Goal: Use online tool/utility: Utilize a website feature to perform a specific function

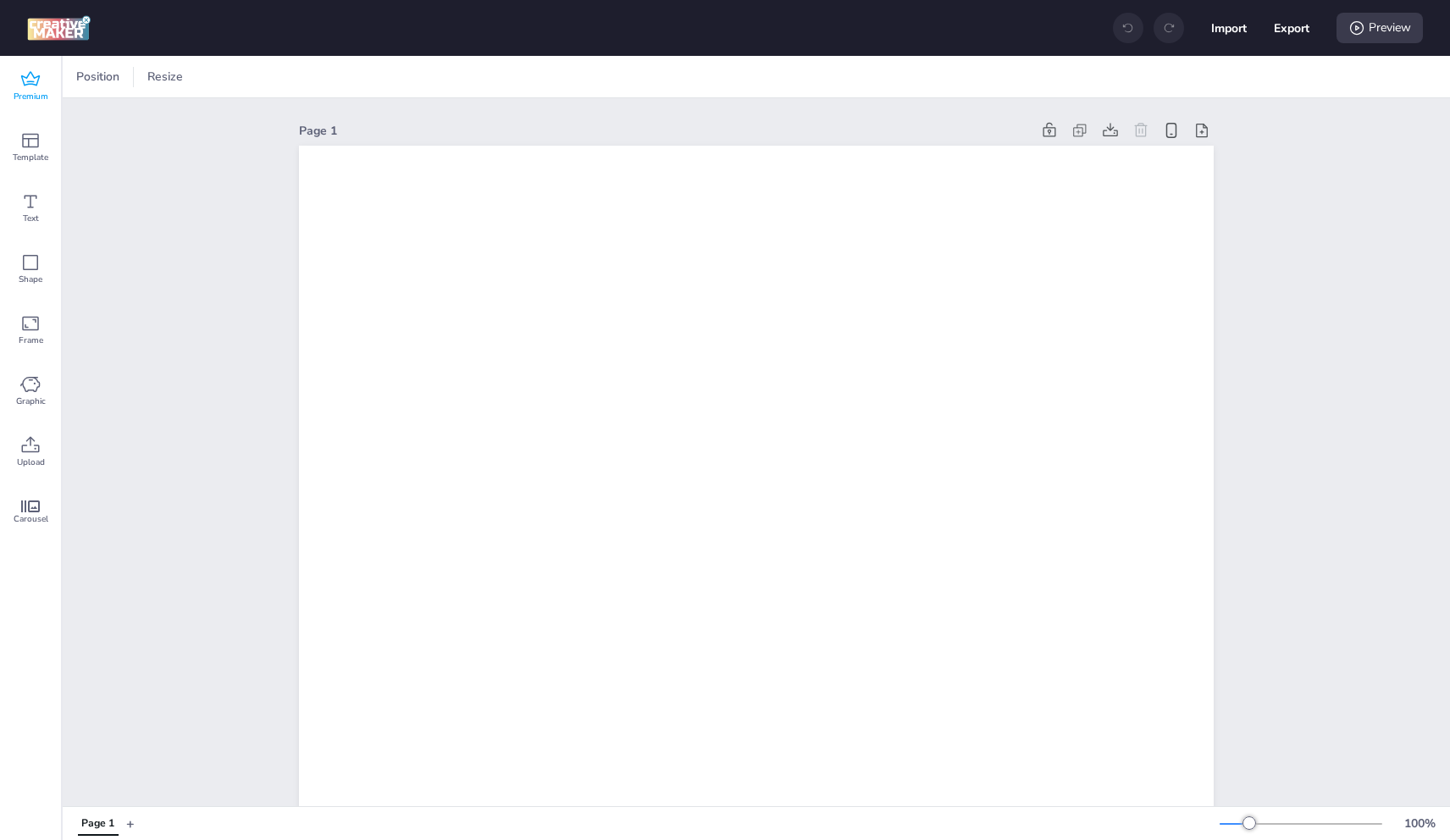
click at [43, 75] on div "Premium" at bounding box center [30, 86] width 61 height 61
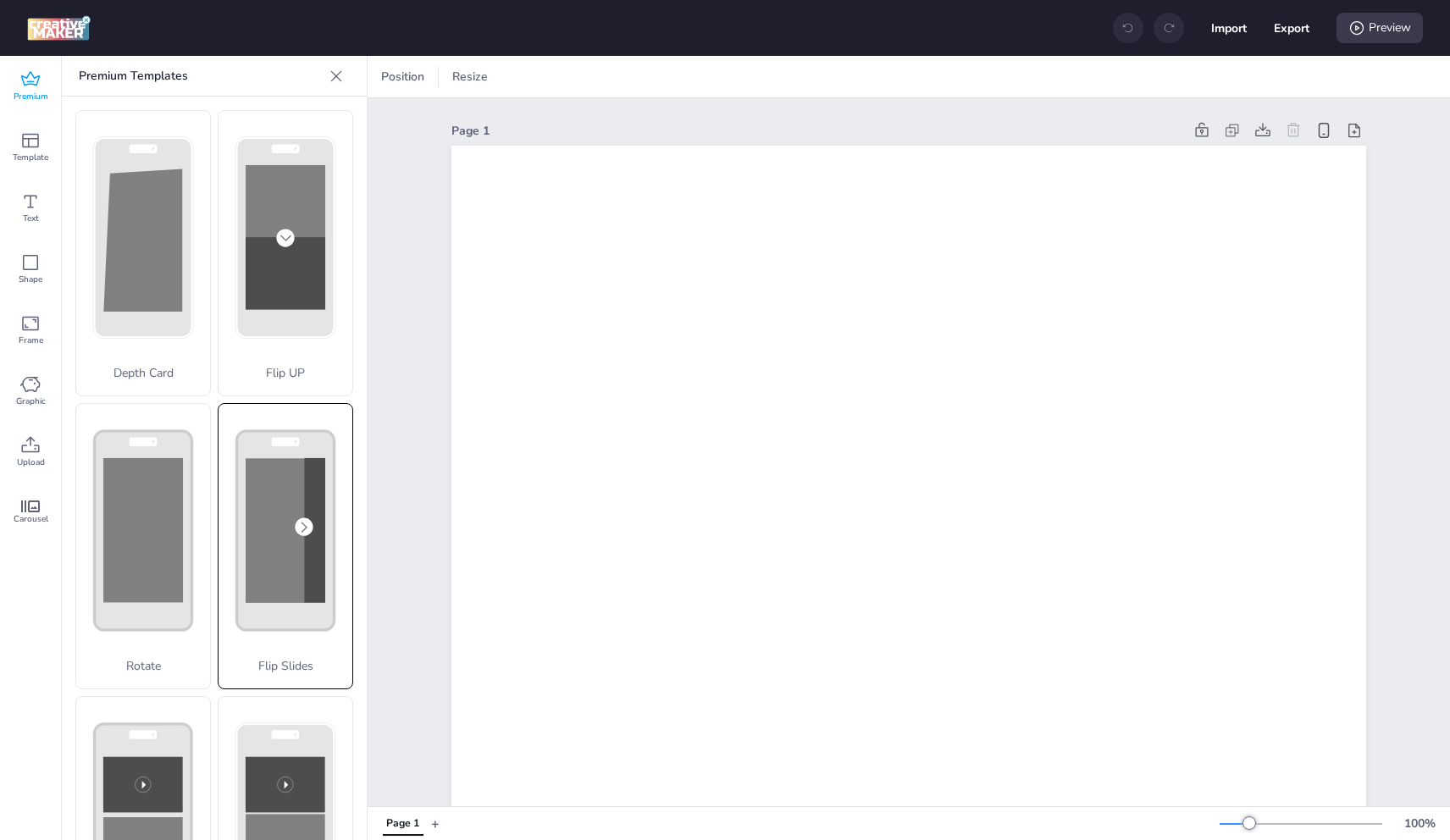
click at [258, 509] on rect at bounding box center [285, 530] width 79 height 144
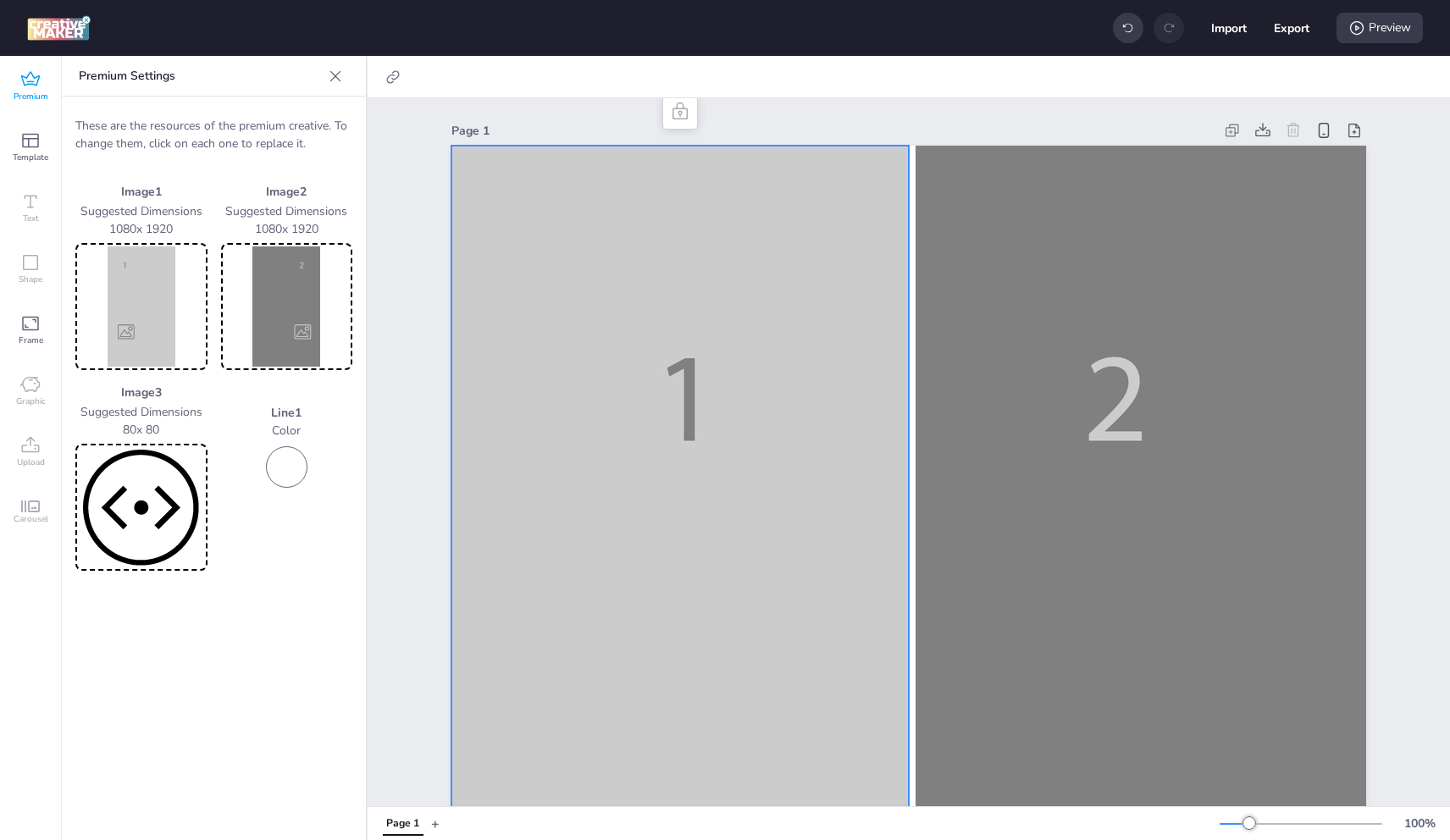
click at [131, 271] on img at bounding box center [141, 306] width 125 height 120
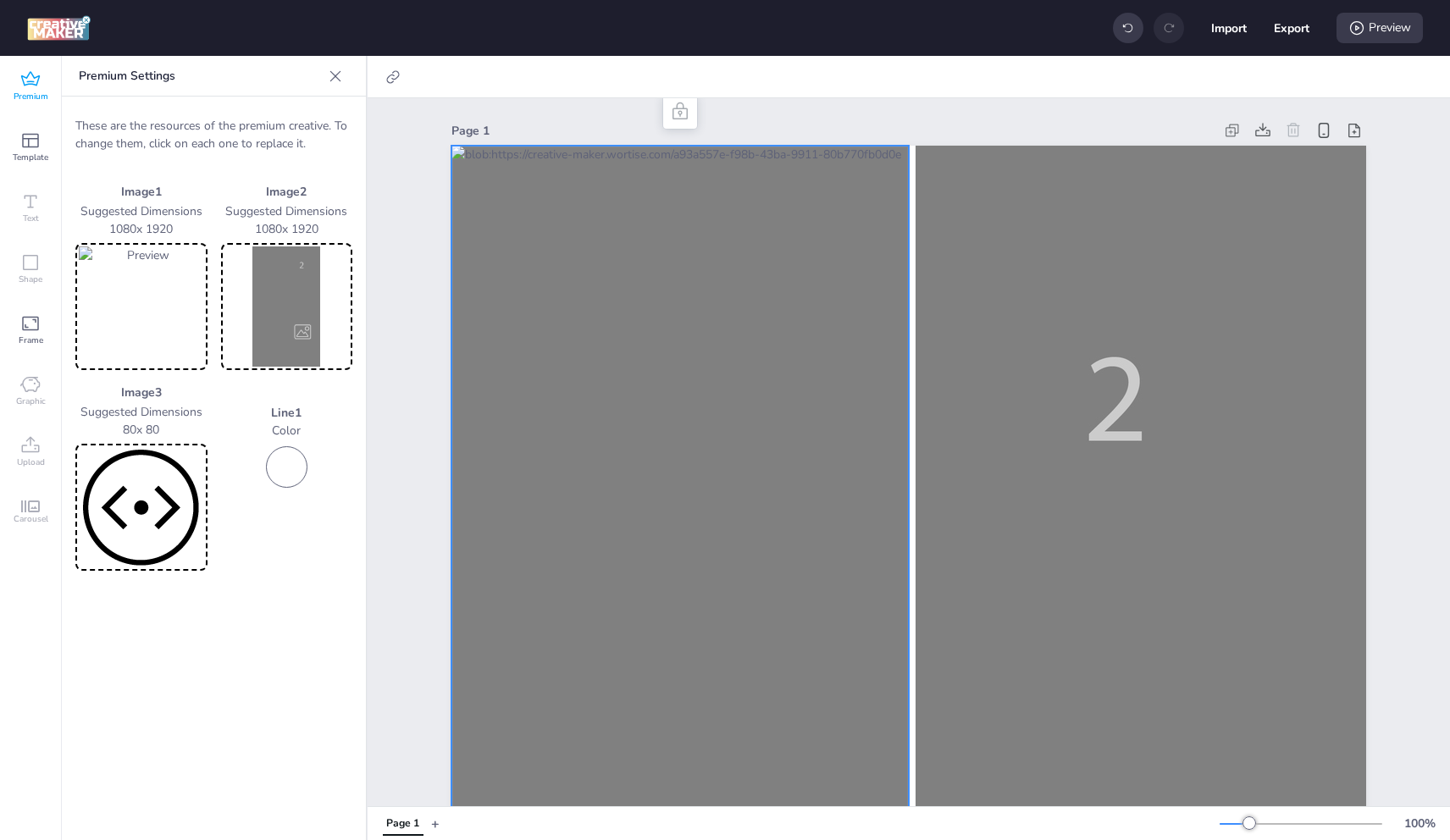
click at [264, 294] on img at bounding box center [287, 306] width 125 height 120
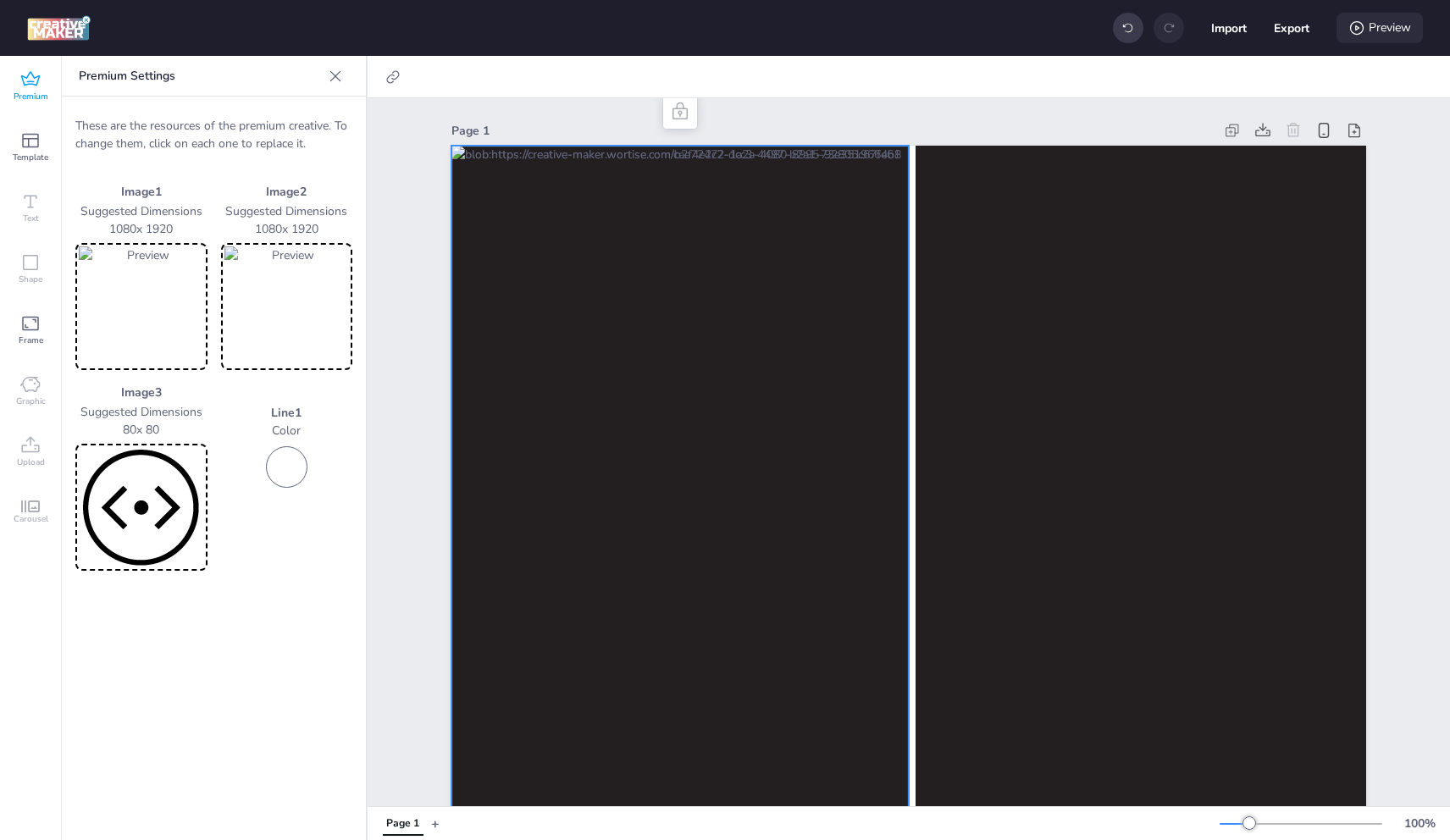
click at [1384, 23] on div "Preview" at bounding box center [1379, 27] width 86 height 30
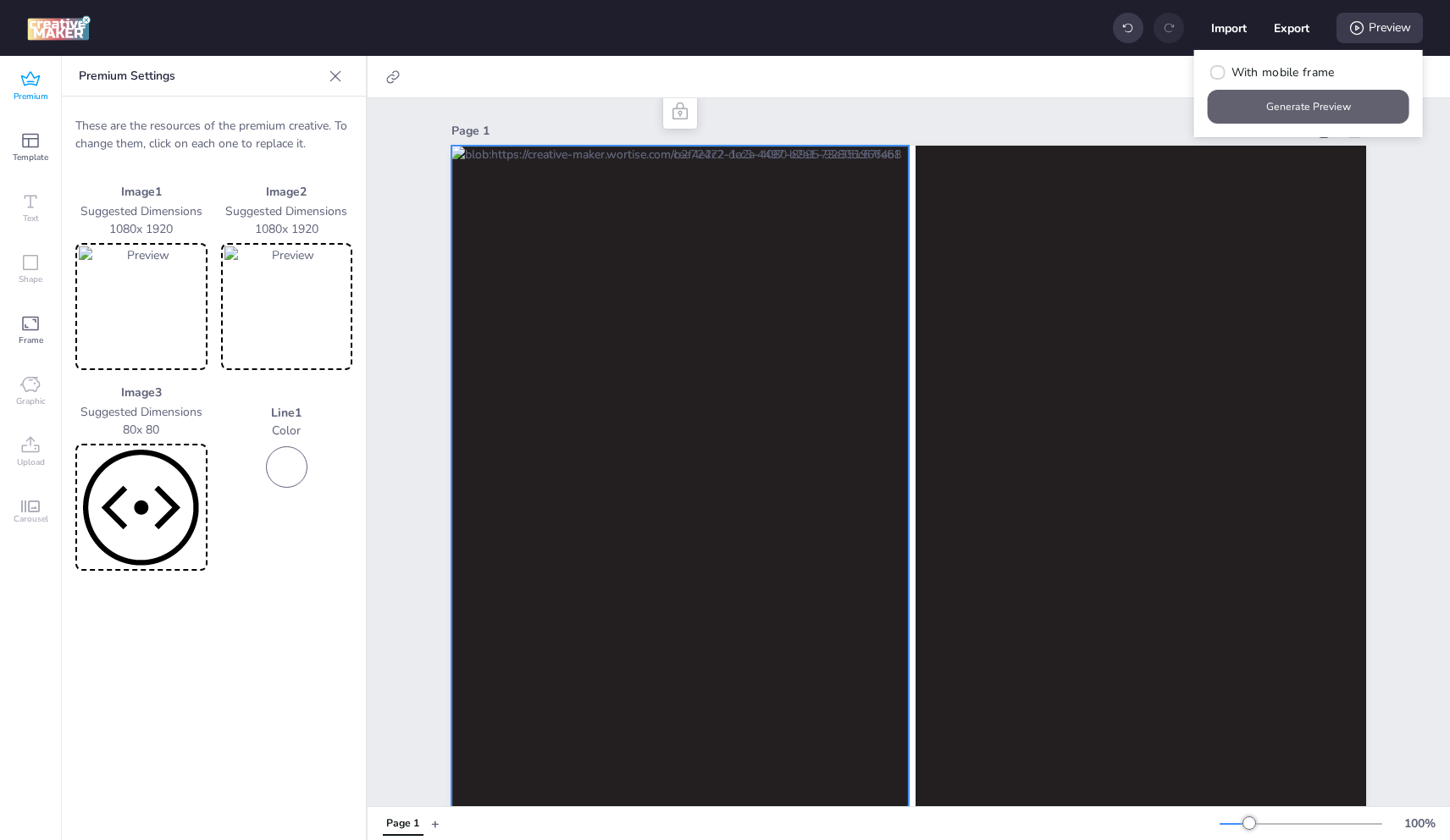
click at [1281, 104] on button "Generate Preview" at bounding box center [1308, 107] width 202 height 34
click at [44, 86] on div "Premium" at bounding box center [30, 86] width 61 height 61
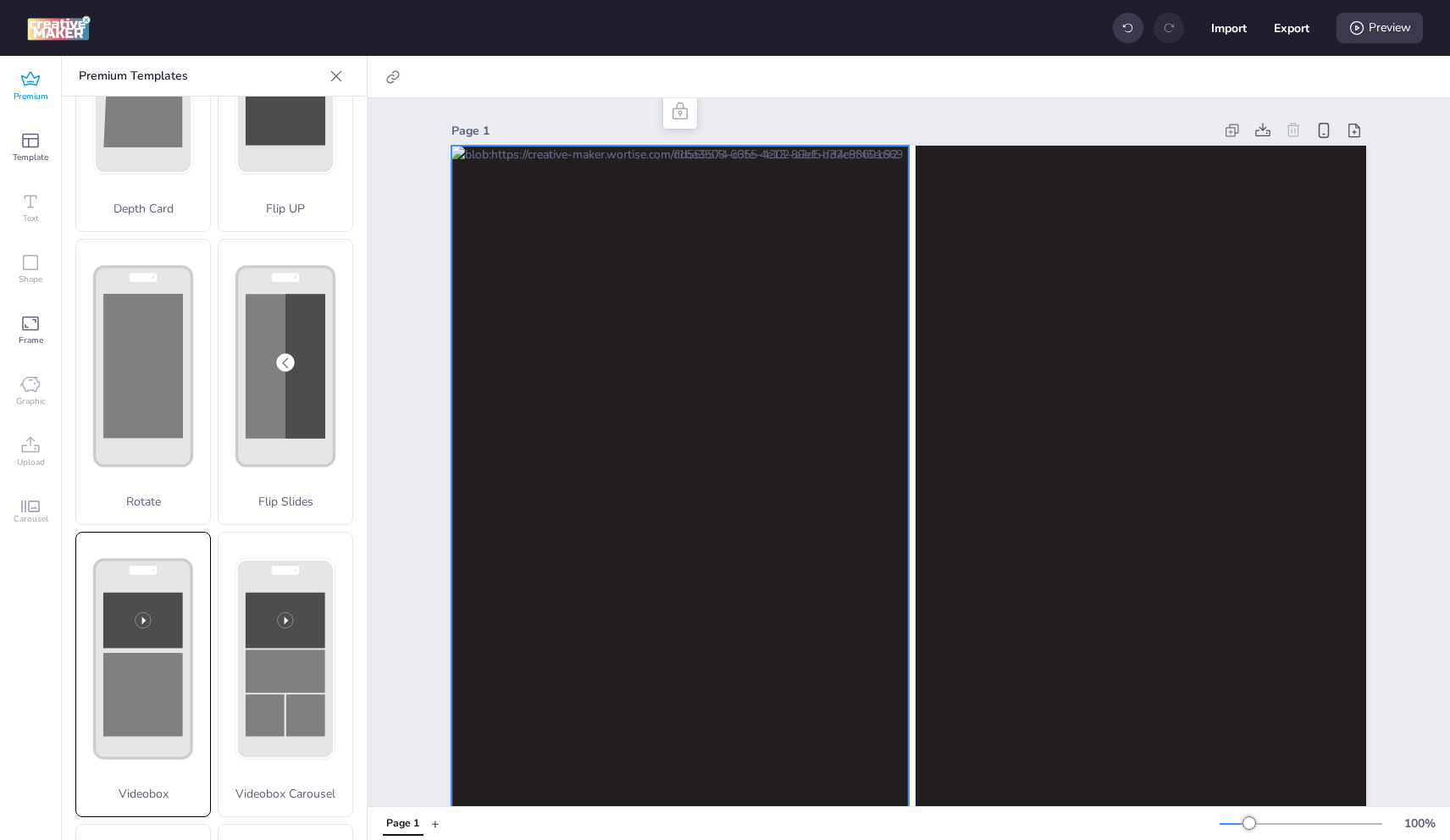
scroll to position [170, 0]
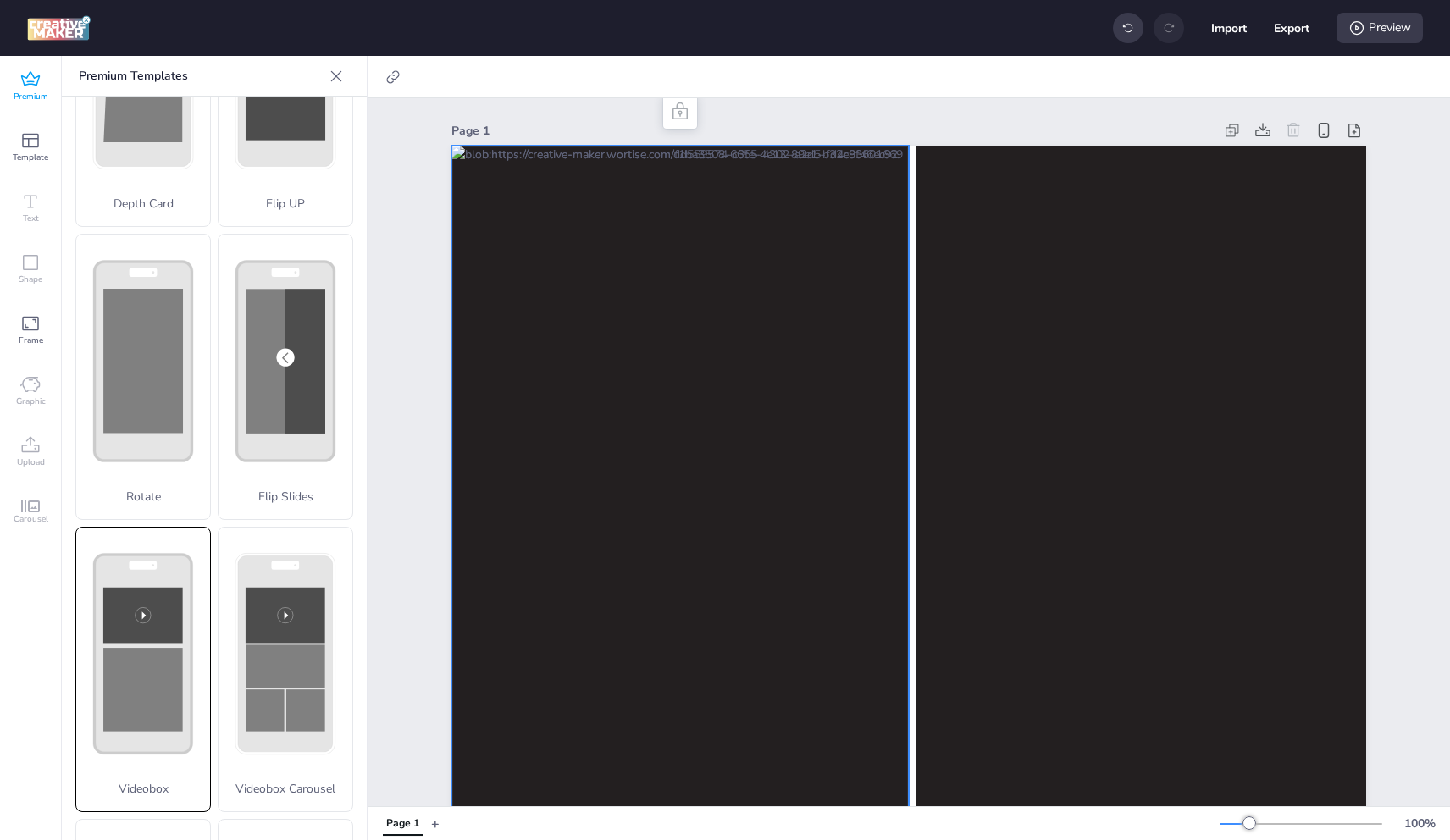
click at [171, 652] on rect at bounding box center [143, 689] width 79 height 83
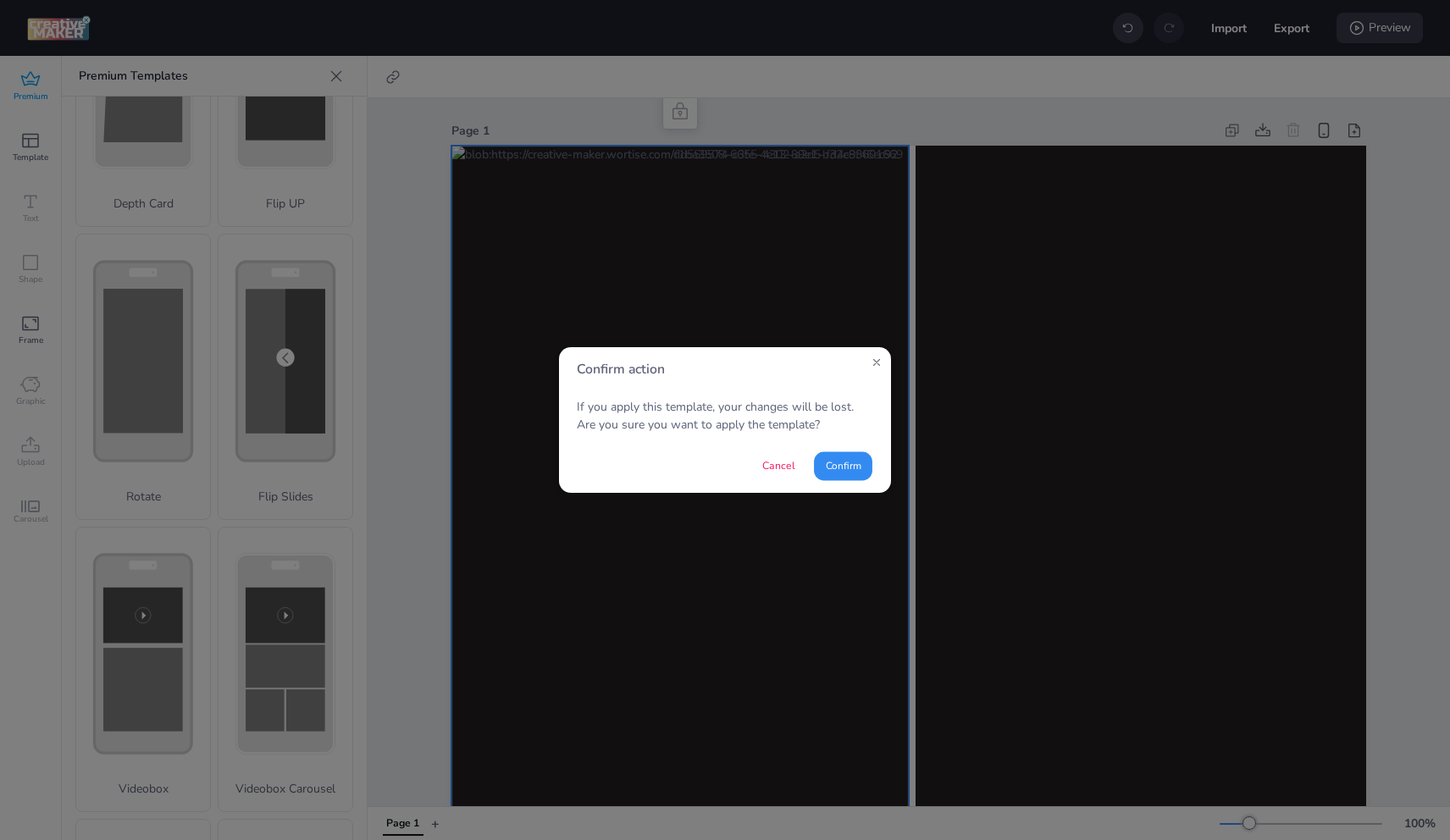
click at [832, 460] on button "Confirm" at bounding box center [843, 466] width 58 height 29
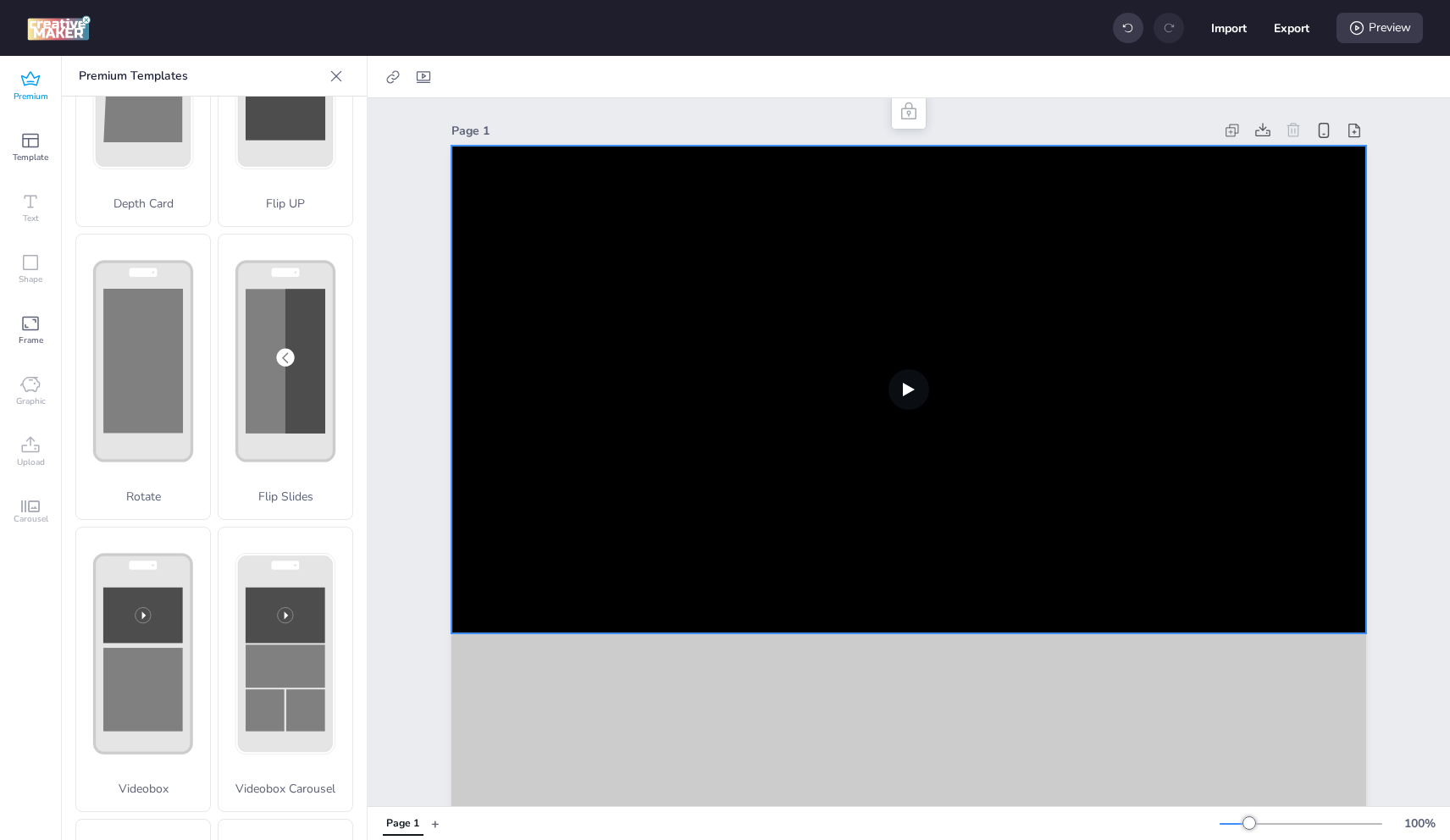
click at [660, 441] on video at bounding box center [909, 389] width 915 height 487
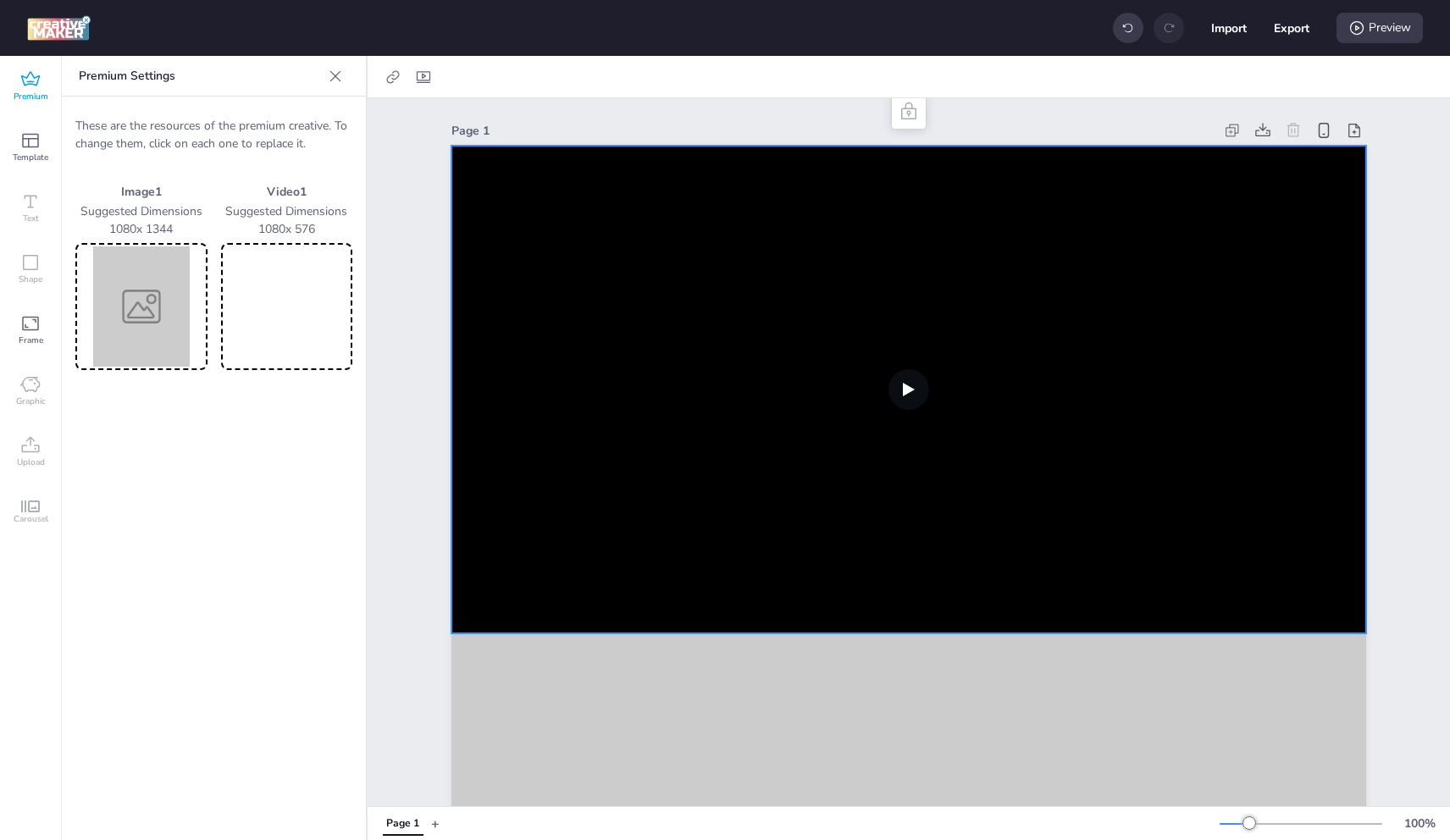
click at [150, 274] on img at bounding box center [141, 306] width 125 height 120
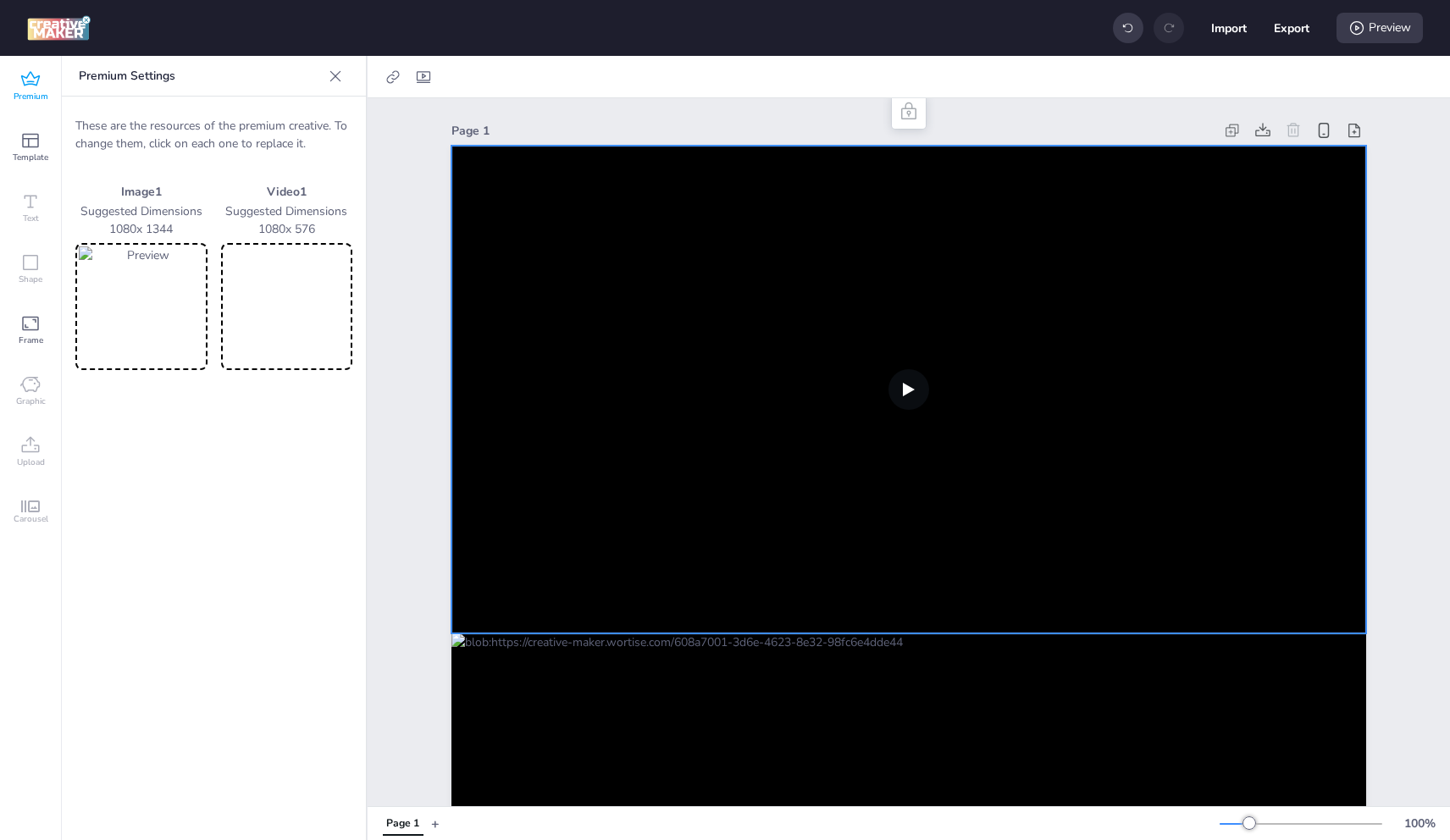
click at [213, 285] on div "Image 1 Suggested Dimensions 1080 x 1344 Video 1 Suggested Dimensions 1080 x 576" at bounding box center [214, 276] width 277 height 187
click at [245, 287] on video at bounding box center [287, 306] width 125 height 120
click at [1379, 27] on div "Preview" at bounding box center [1379, 27] width 86 height 30
click at [1291, 107] on button "Generate Preview" at bounding box center [1308, 107] width 196 height 33
click at [1311, 102] on button "Generate Preview" at bounding box center [1308, 107] width 202 height 34
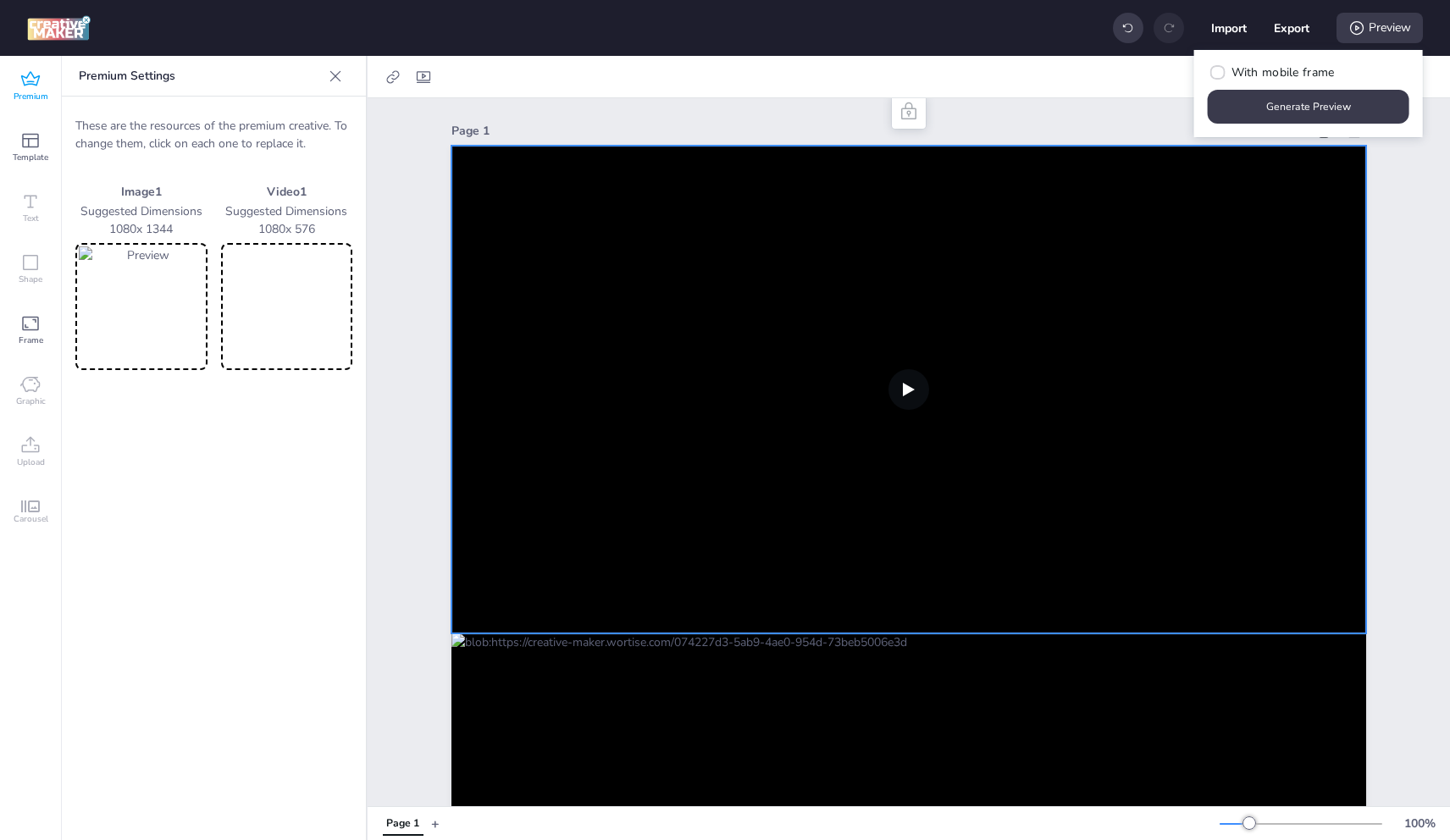
click at [695, 214] on video at bounding box center [909, 389] width 915 height 487
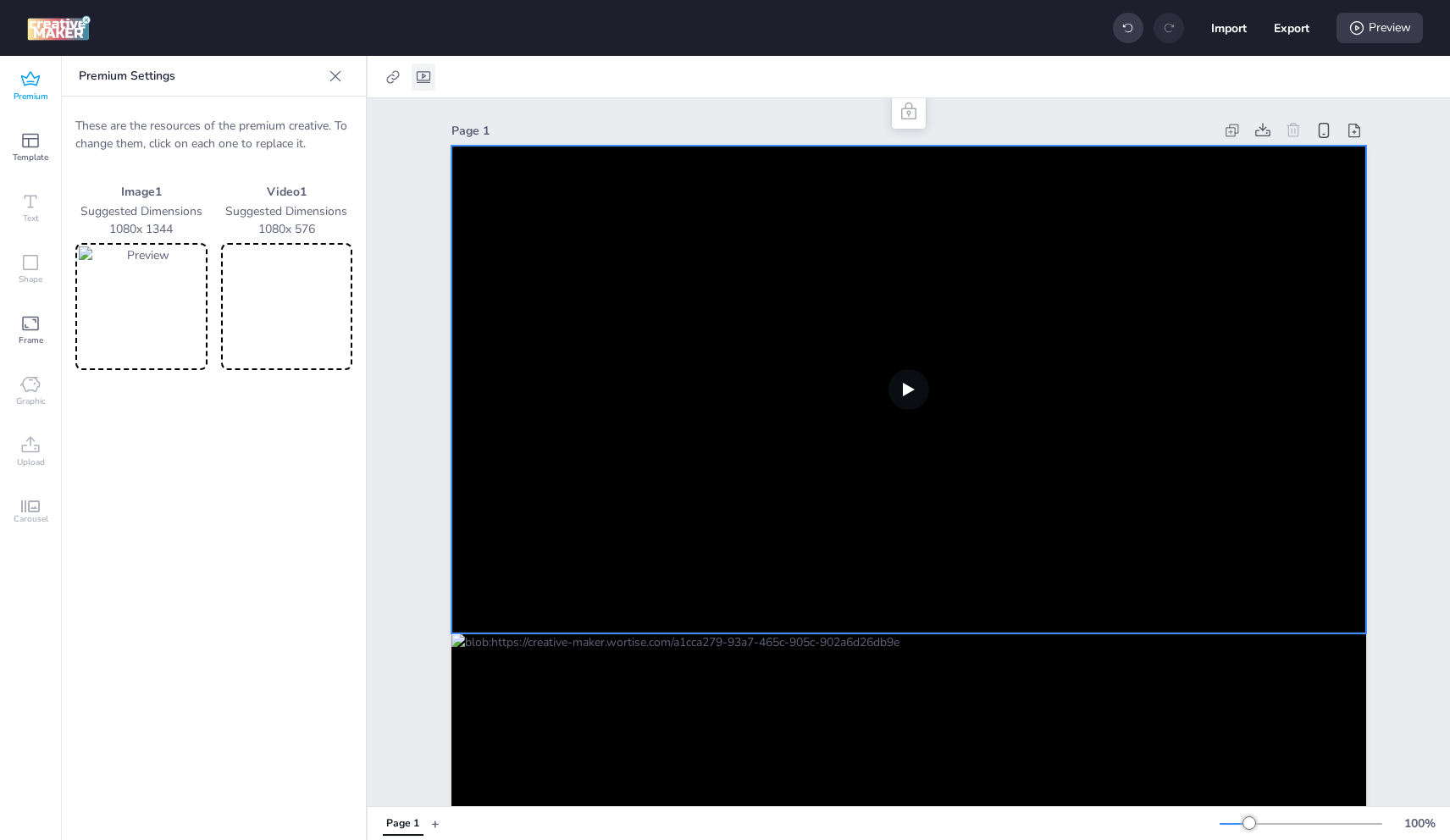
click at [424, 74] on icon at bounding box center [424, 77] width 14 height 12
select select "contain"
click at [315, 138] on label "Controls" at bounding box center [299, 147] width 79 height 30
click at [277, 149] on input "Controls" at bounding box center [270, 154] width 11 height 11
checkbox input "true"
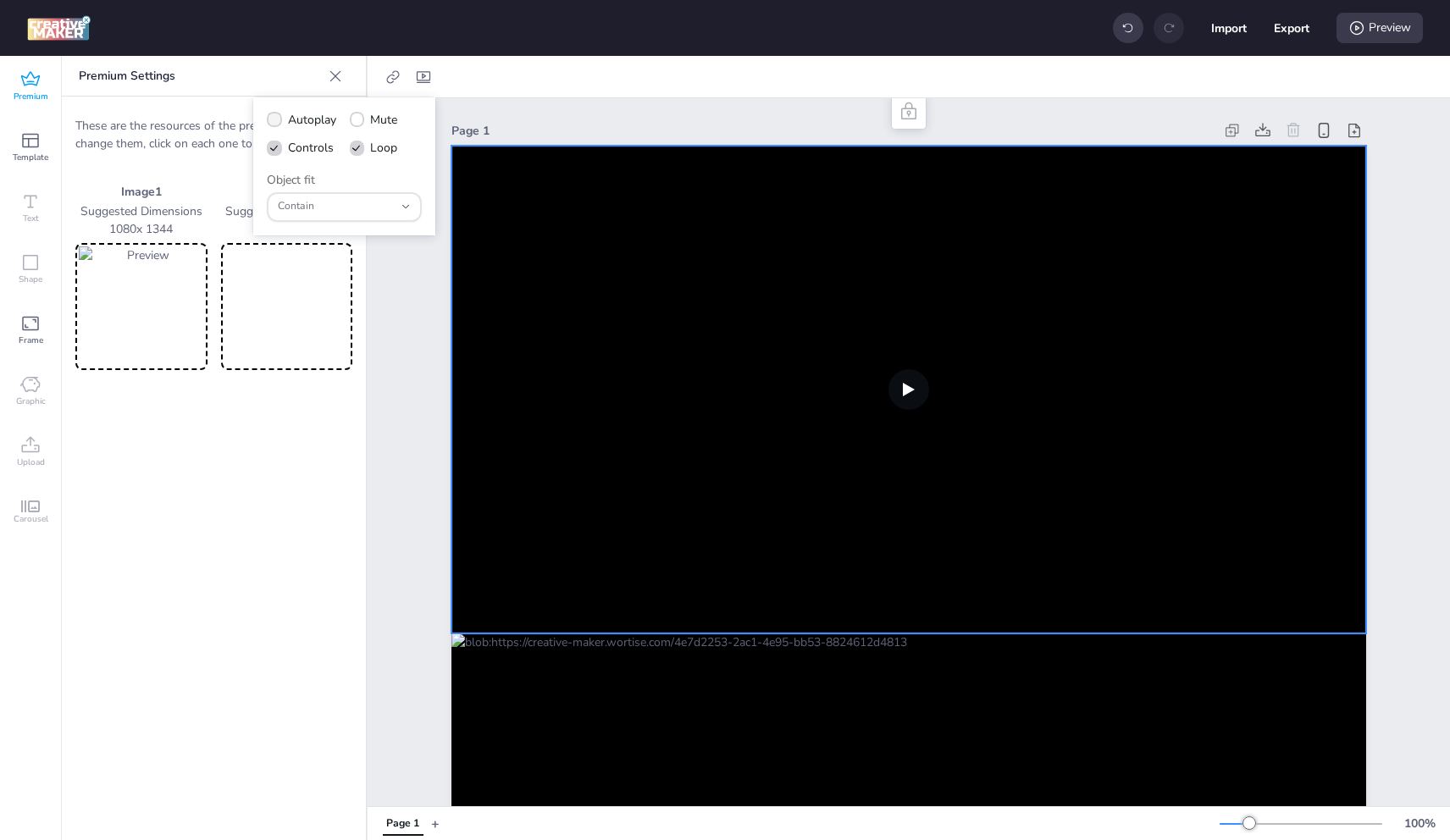
click at [320, 120] on span "Autoplay" at bounding box center [312, 119] width 48 height 17
click at [277, 121] on input "Autoplay" at bounding box center [270, 126] width 11 height 11
checkbox input "true"
click at [354, 116] on icon at bounding box center [357, 119] width 11 height 9
click at [354, 121] on input "Mute" at bounding box center [354, 126] width 11 height 11
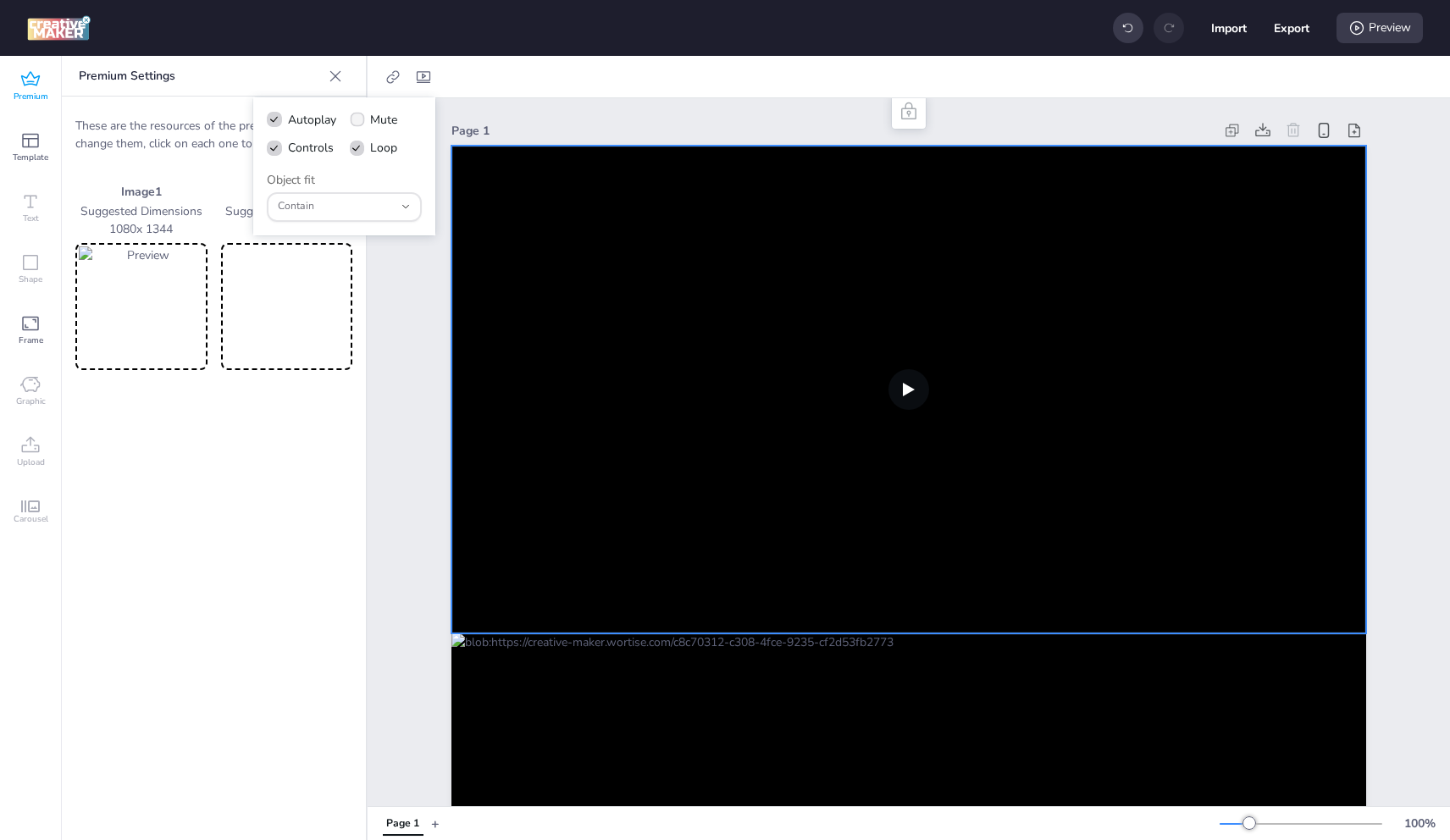
checkbox input "true"
click at [1393, 23] on div "Preview" at bounding box center [1379, 27] width 86 height 30
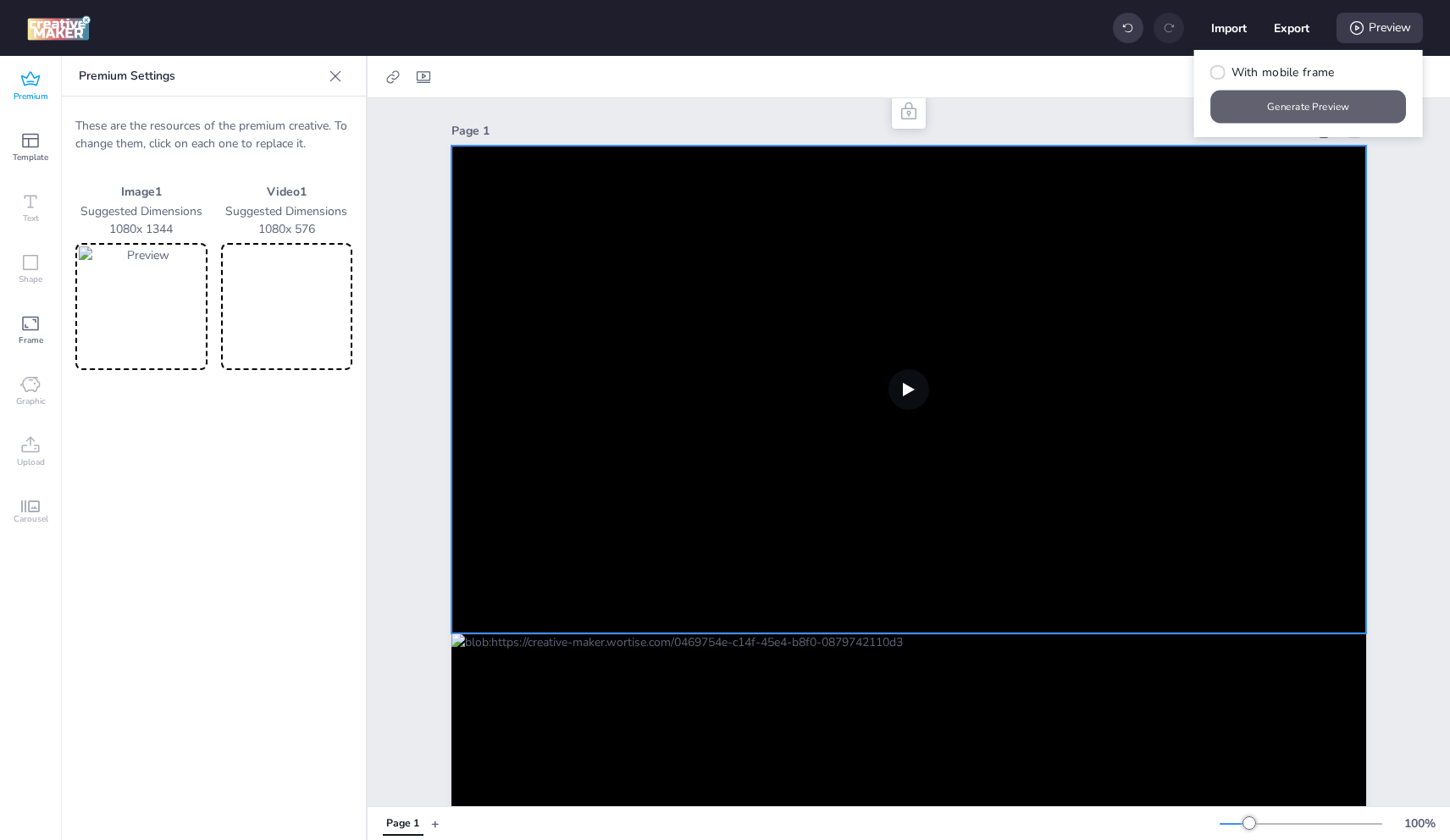
click at [1322, 95] on button "Generate Preview" at bounding box center [1308, 107] width 196 height 33
click at [157, 281] on img at bounding box center [141, 306] width 125 height 120
click at [308, 271] on video at bounding box center [287, 306] width 125 height 120
click at [418, 75] on icon at bounding box center [424, 77] width 14 height 12
select select "contain"
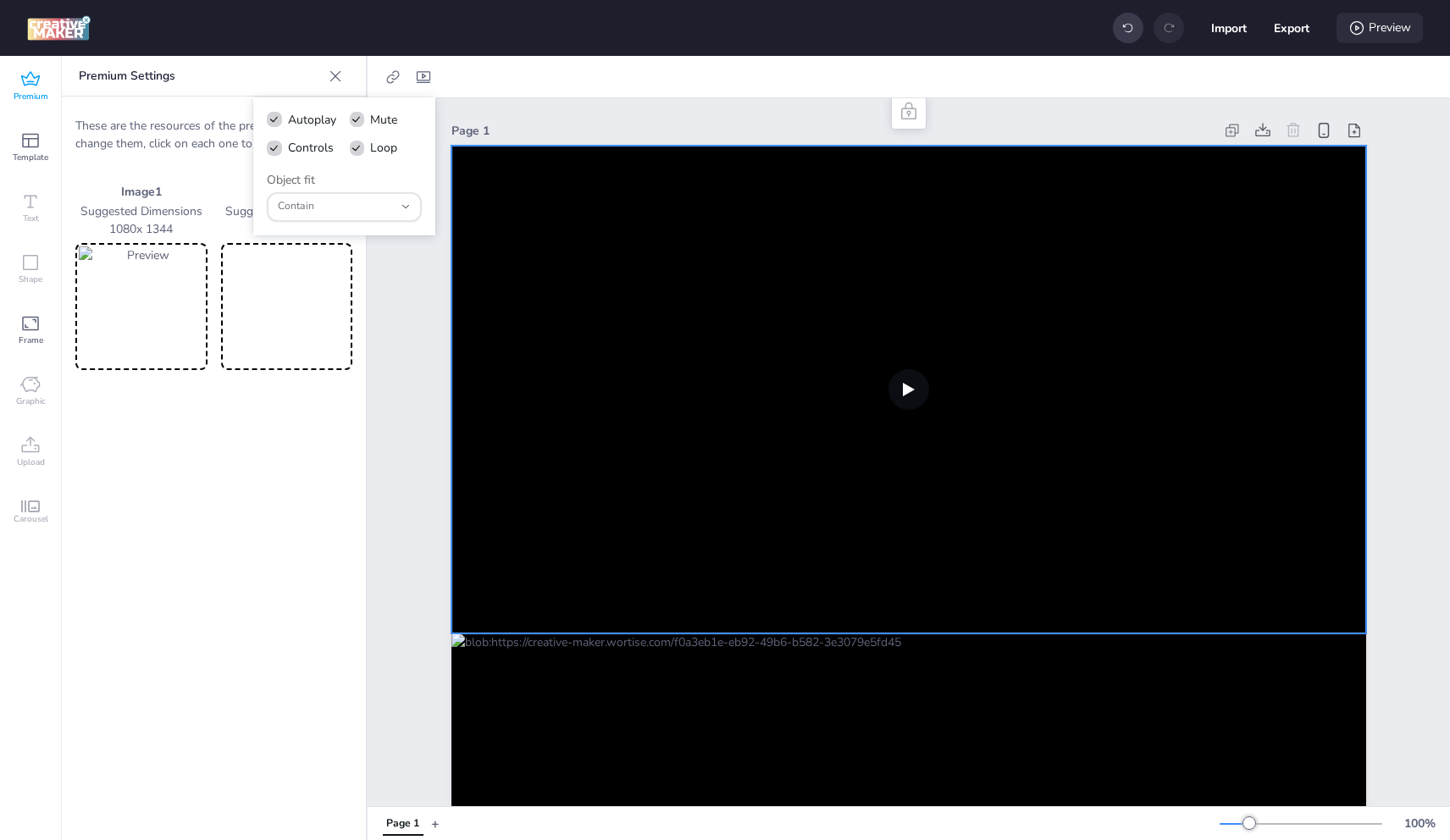
click at [1381, 28] on div "Preview" at bounding box center [1379, 27] width 86 height 30
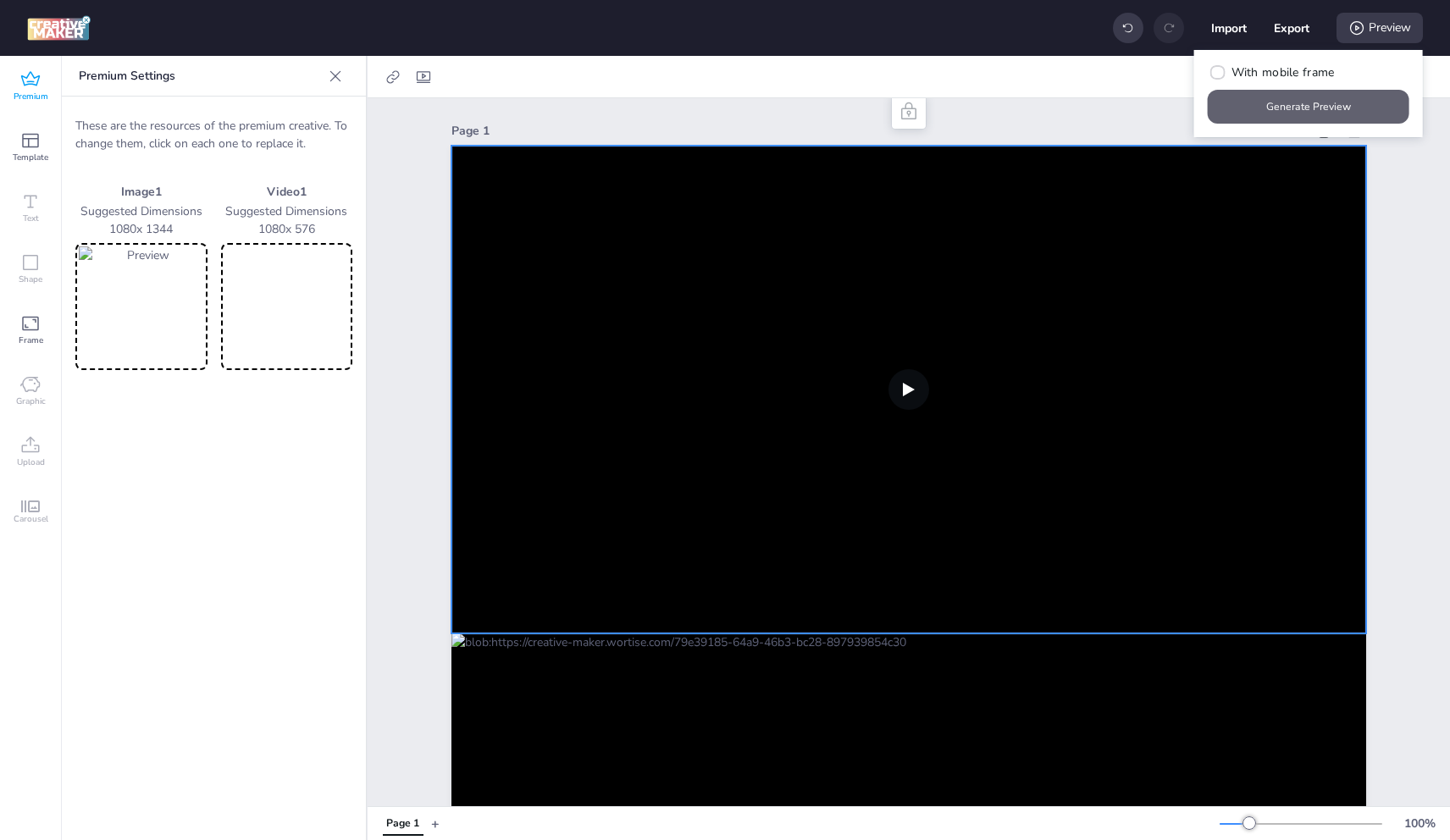
click at [1306, 104] on button "Generate Preview" at bounding box center [1308, 107] width 202 height 34
click at [285, 294] on video at bounding box center [287, 306] width 125 height 120
click at [428, 60] on div at bounding box center [908, 77] width 1083 height 42
click at [426, 72] on icon at bounding box center [423, 77] width 16 height 16
select select "contain"
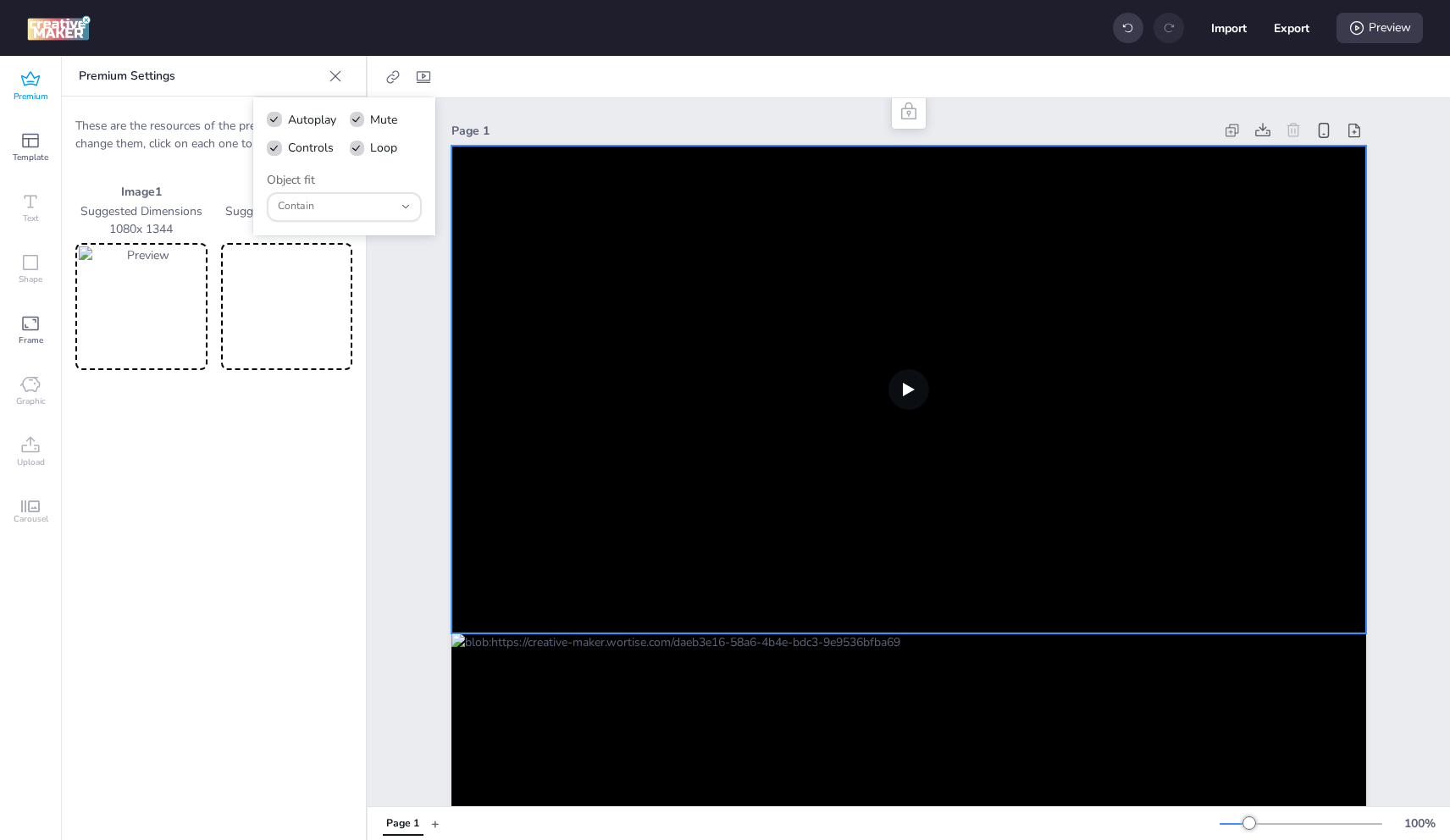
click at [321, 114] on span "Autoplay" at bounding box center [312, 119] width 48 height 17
click at [277, 121] on input "Autoplay" at bounding box center [270, 126] width 11 height 11
checkbox input "false"
click at [1366, 30] on div "Preview" at bounding box center [1379, 27] width 86 height 30
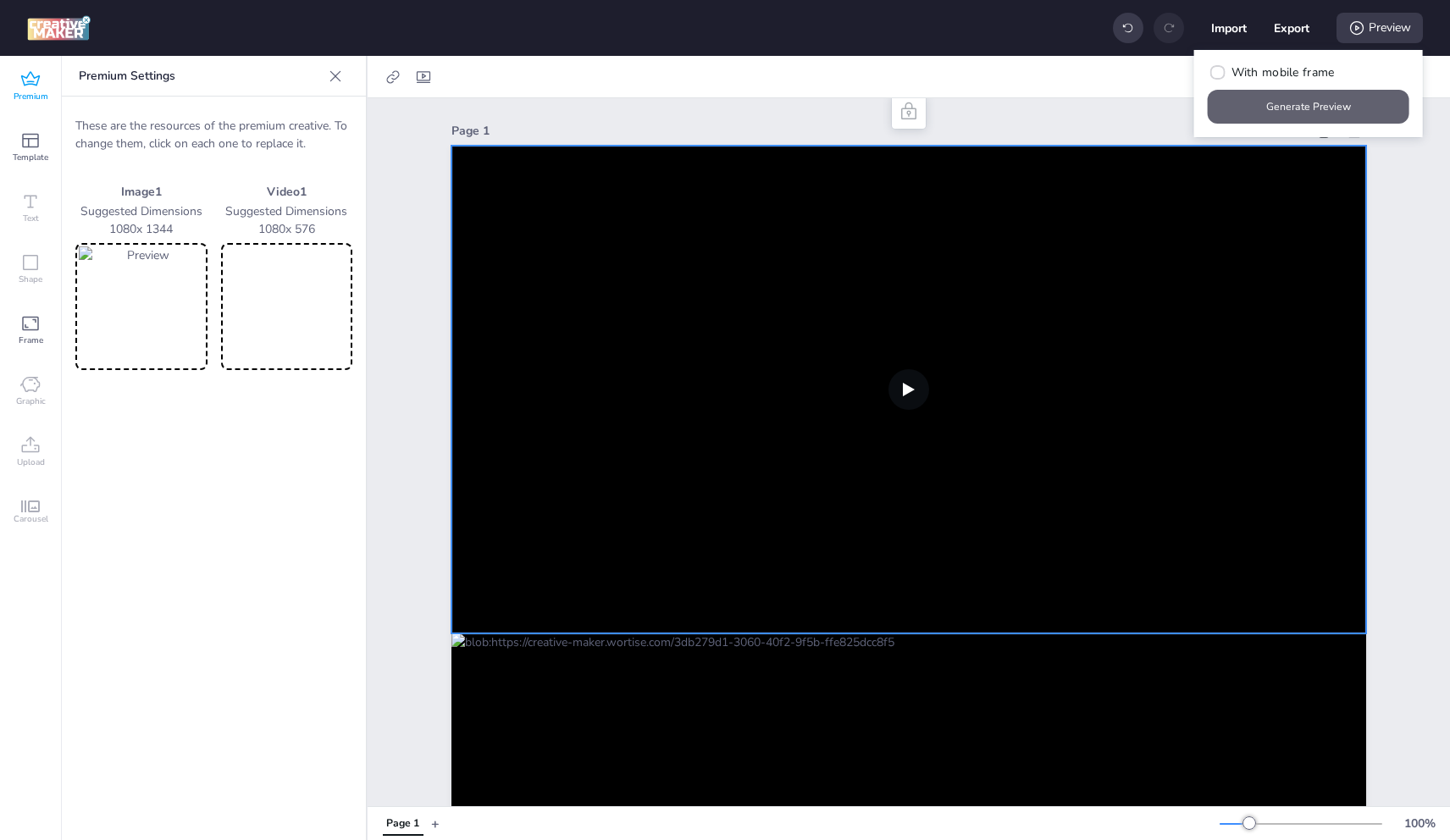
click at [1264, 107] on button "Generate Preview" at bounding box center [1308, 107] width 202 height 34
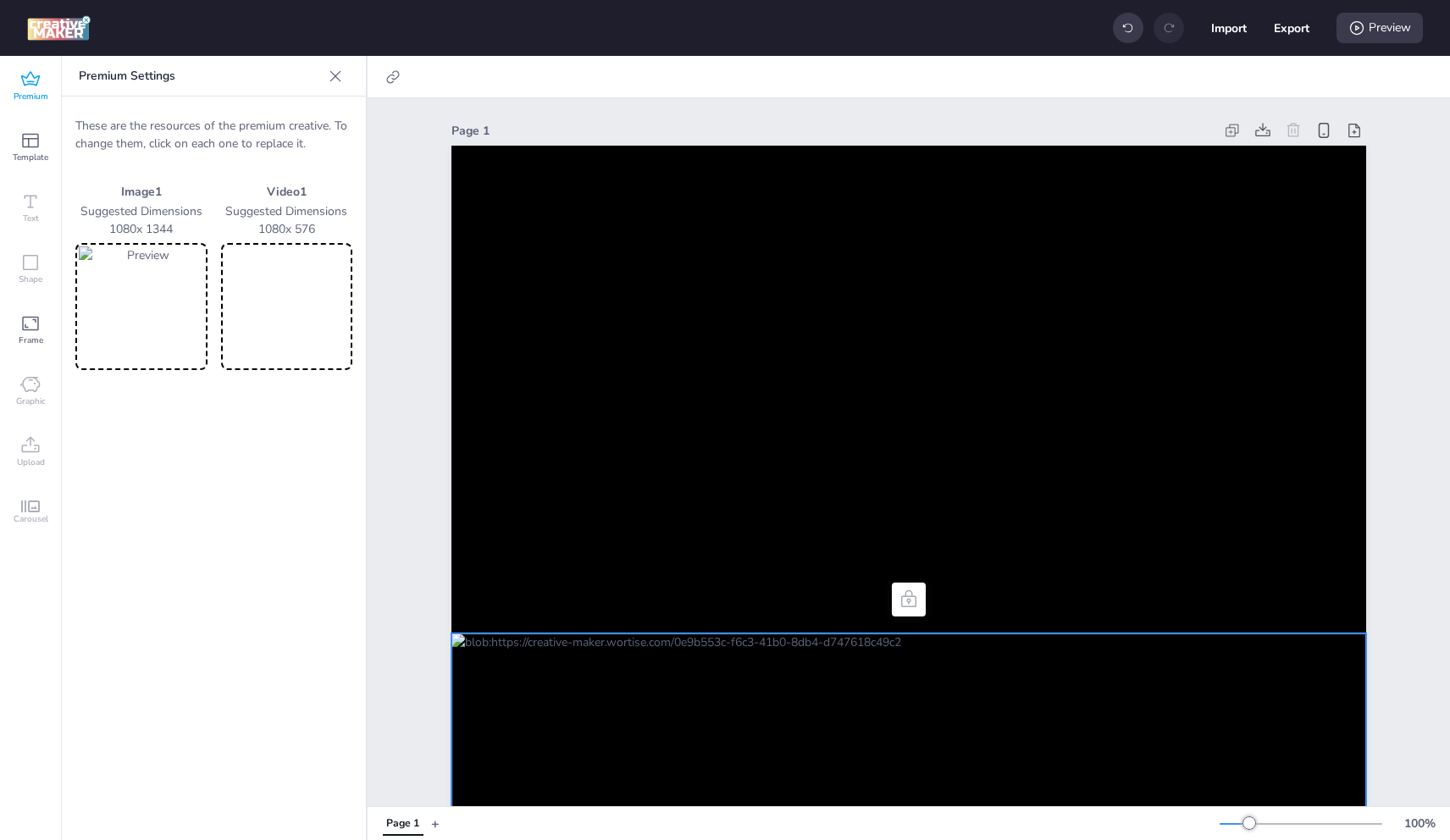
click at [137, 338] on img at bounding box center [141, 306] width 125 height 120
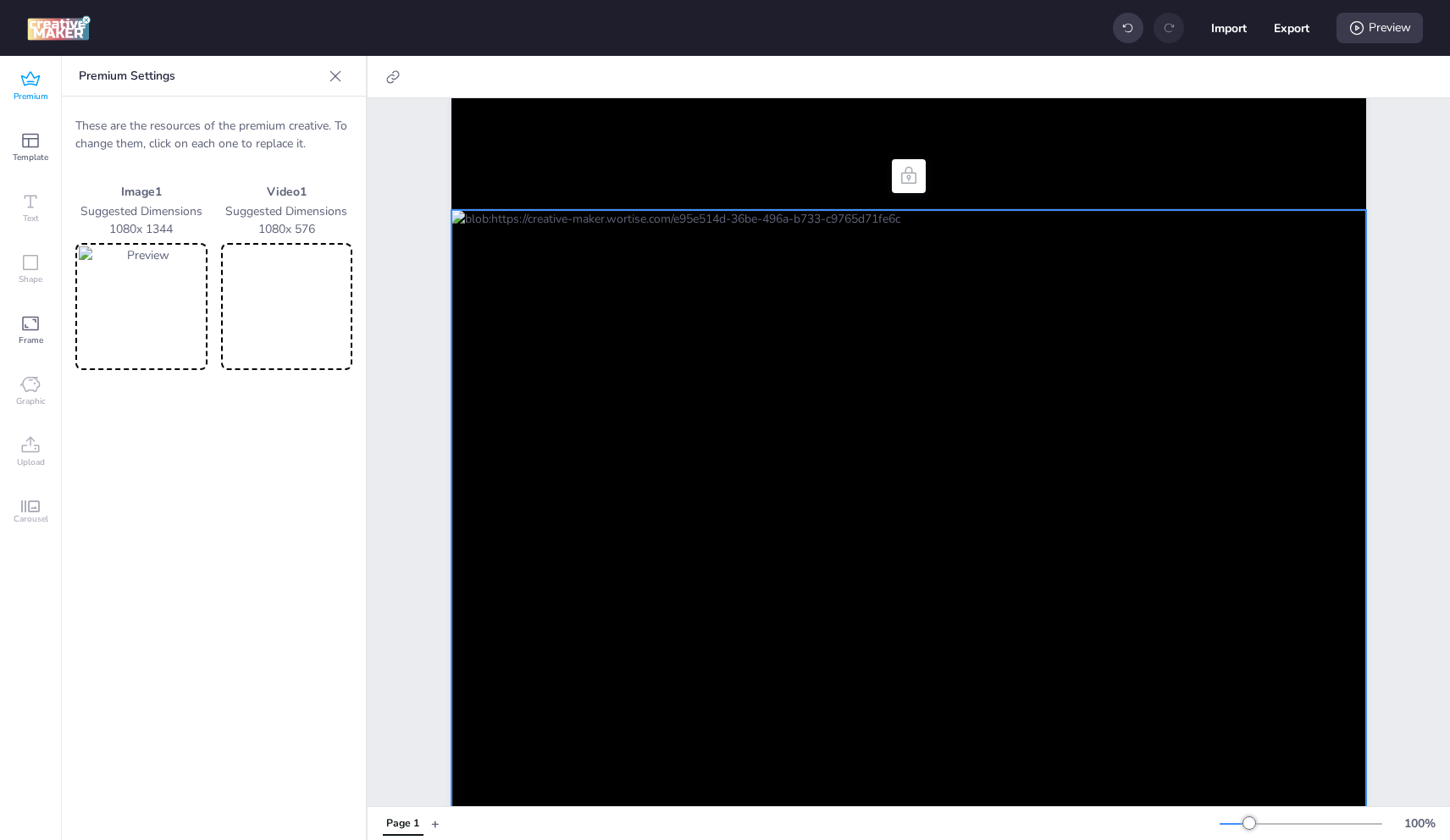
scroll to position [0, 0]
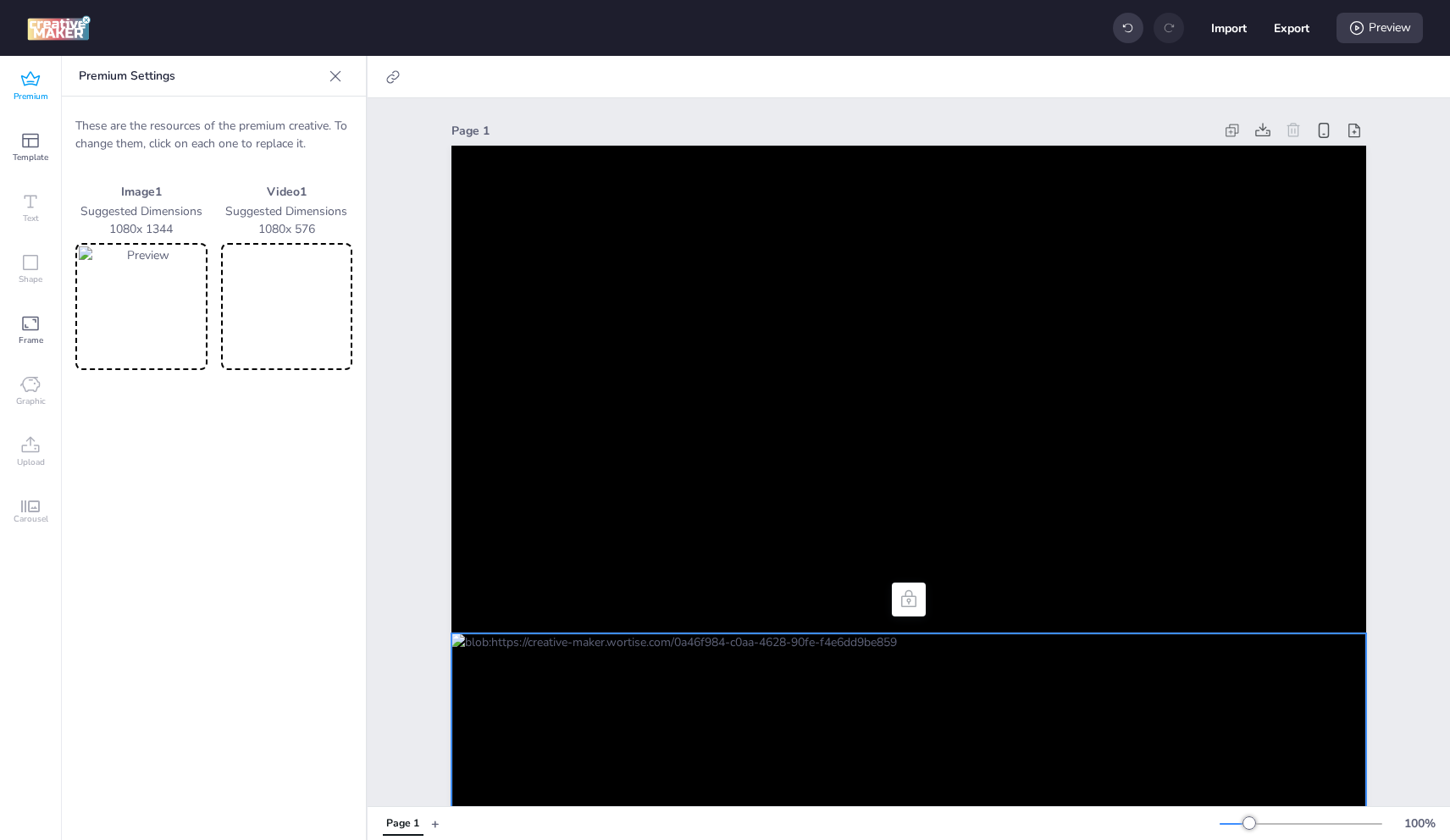
click at [293, 319] on video at bounding box center [287, 306] width 125 height 120
click at [1402, 34] on div "Preview" at bounding box center [1379, 27] width 86 height 30
click at [1297, 102] on button "Generate Preview" at bounding box center [1308, 107] width 202 height 34
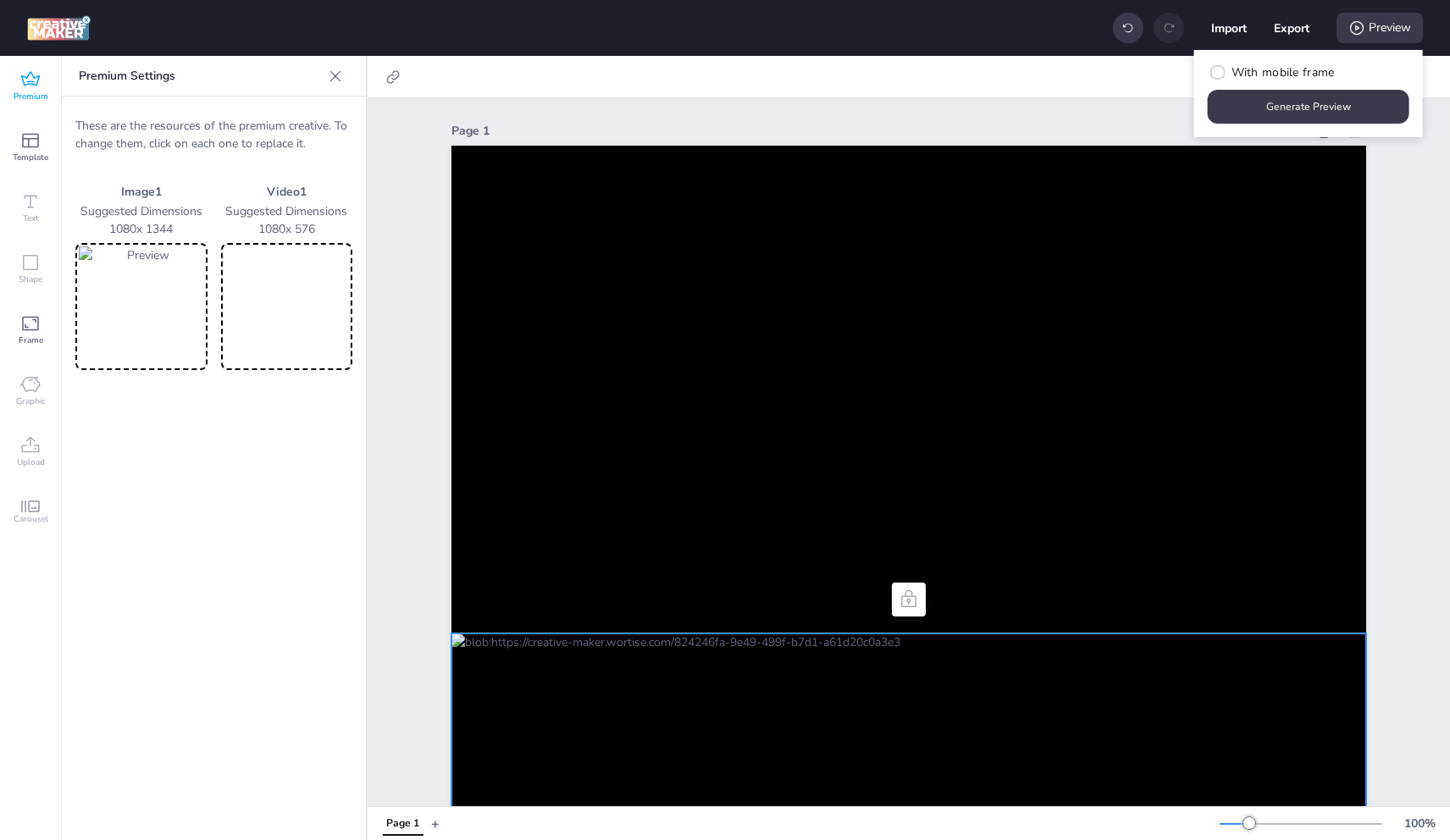
click at [133, 278] on img at bounding box center [141, 306] width 125 height 120
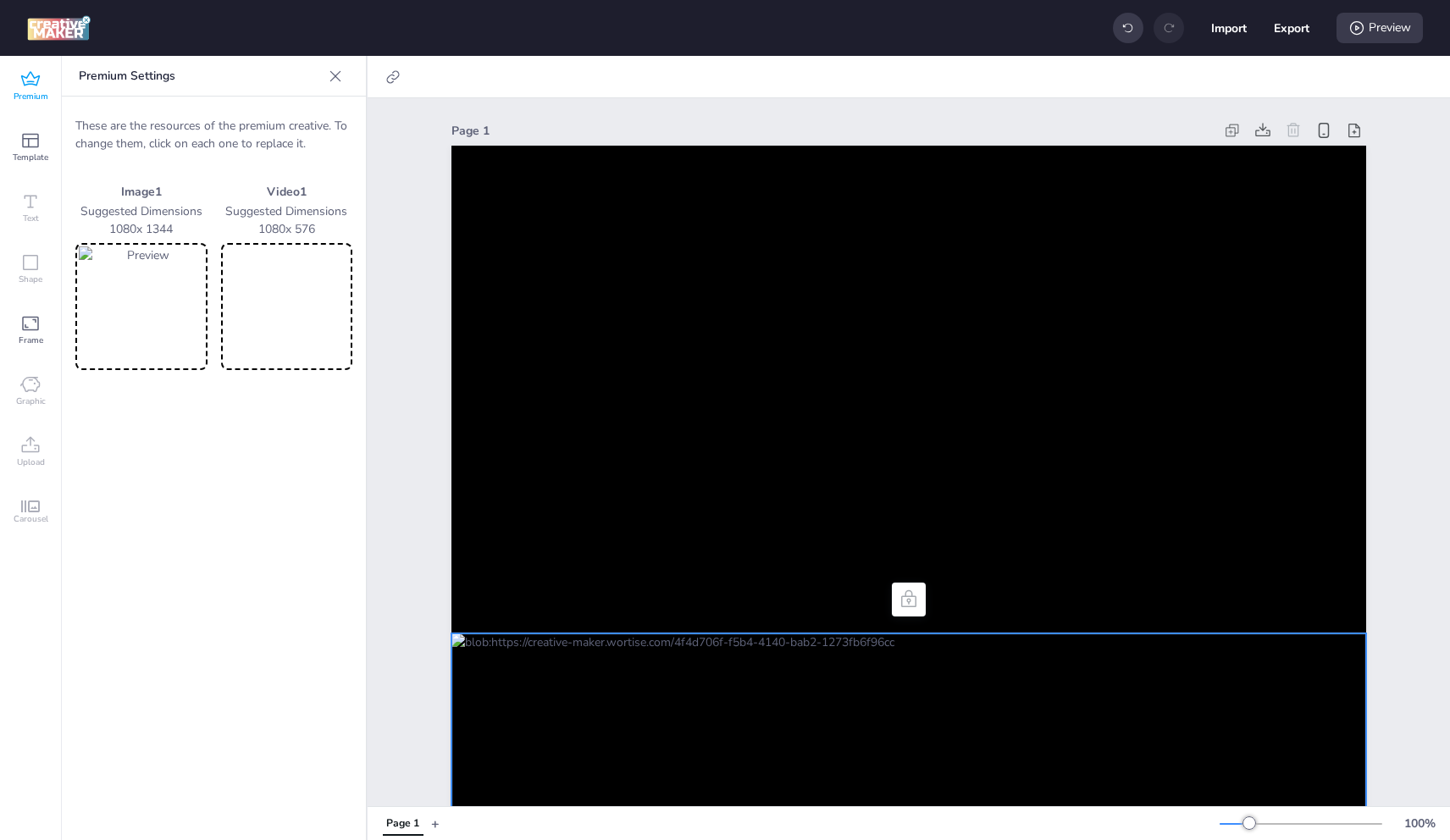
click at [151, 291] on img at bounding box center [141, 306] width 125 height 120
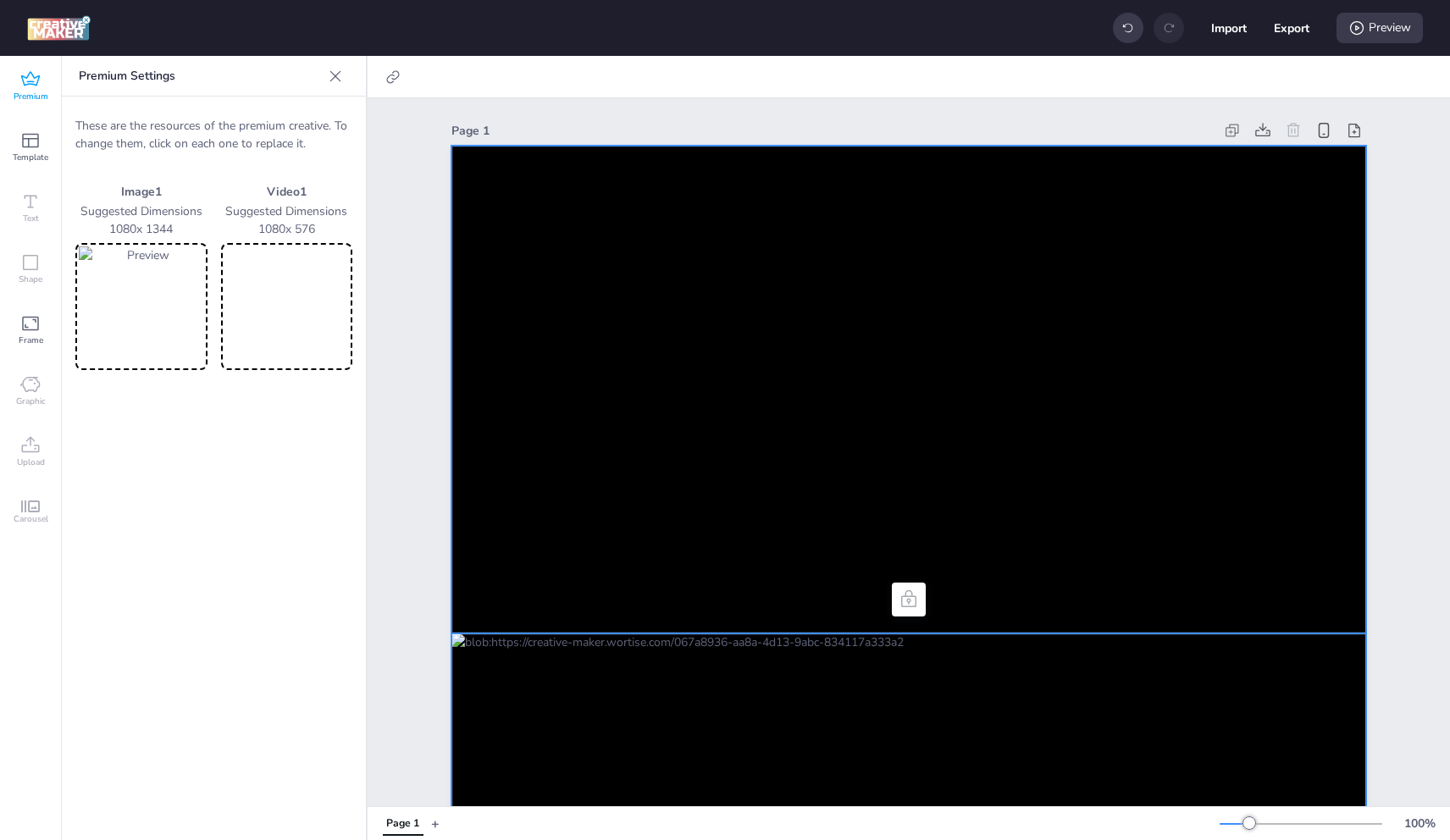
click at [693, 533] on video at bounding box center [909, 389] width 915 height 487
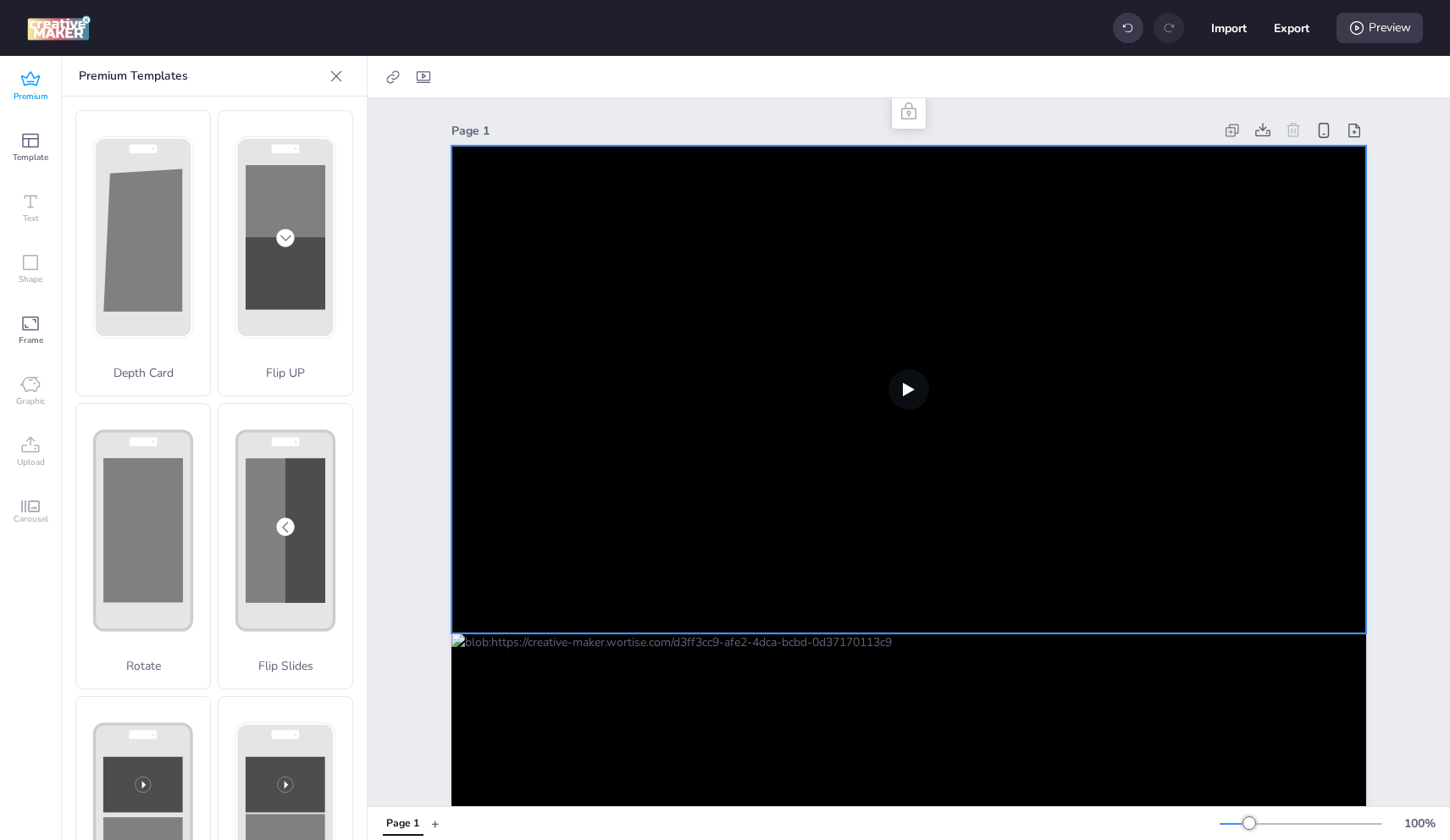
click at [770, 330] on video at bounding box center [909, 389] width 915 height 487
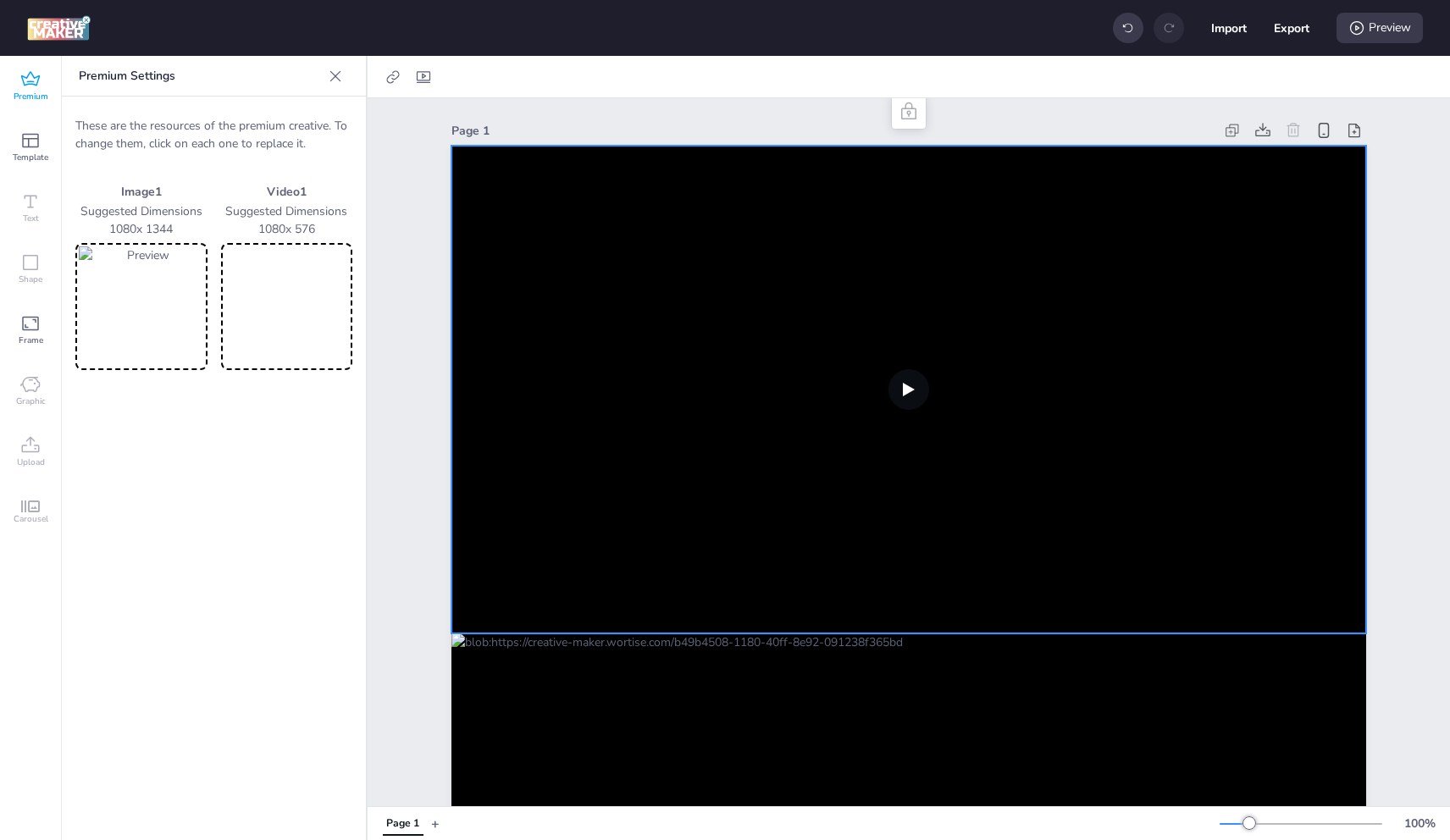
click at [261, 305] on video at bounding box center [287, 306] width 125 height 120
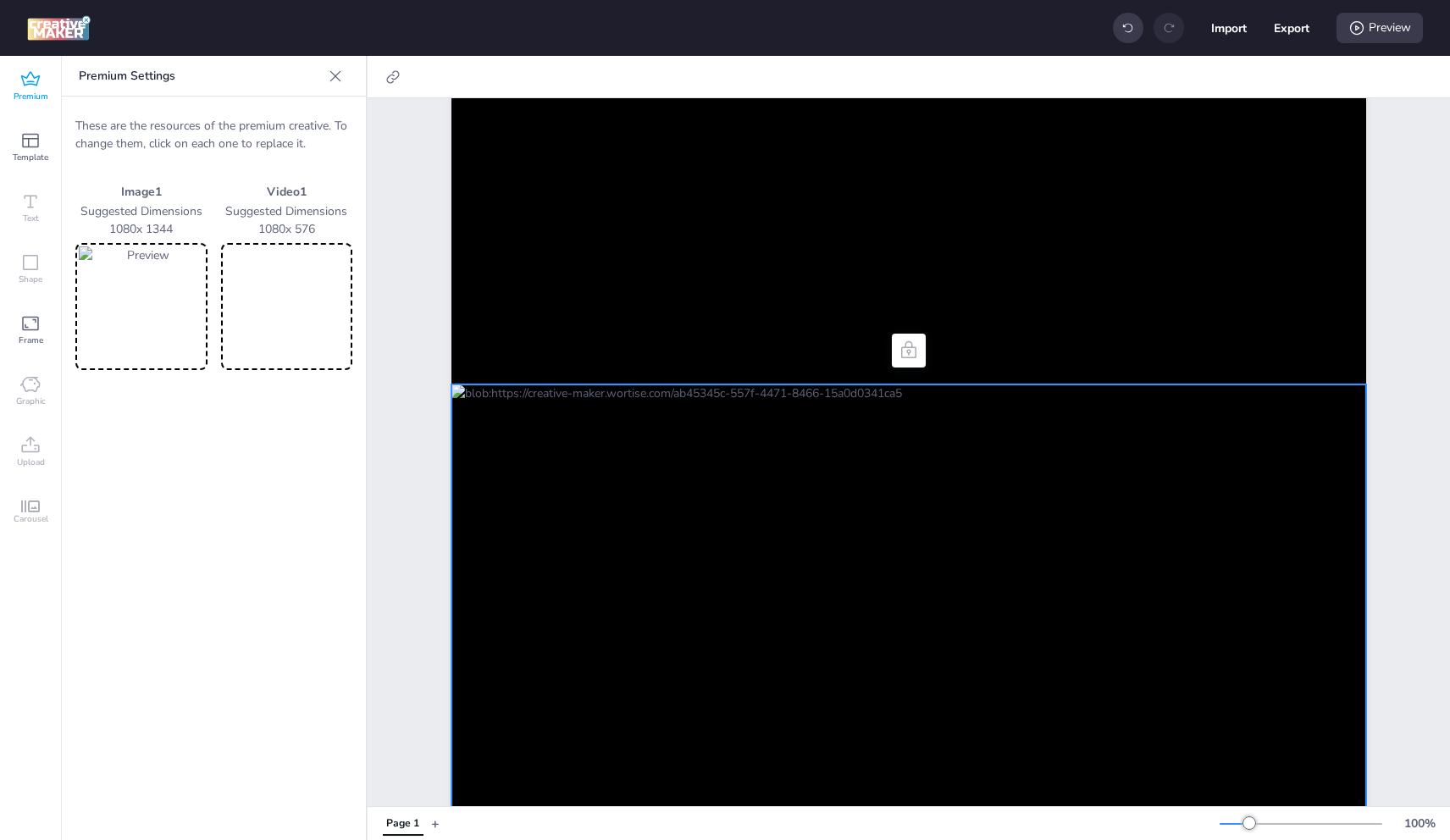
scroll to position [254, 0]
click at [152, 319] on img at bounding box center [141, 306] width 125 height 120
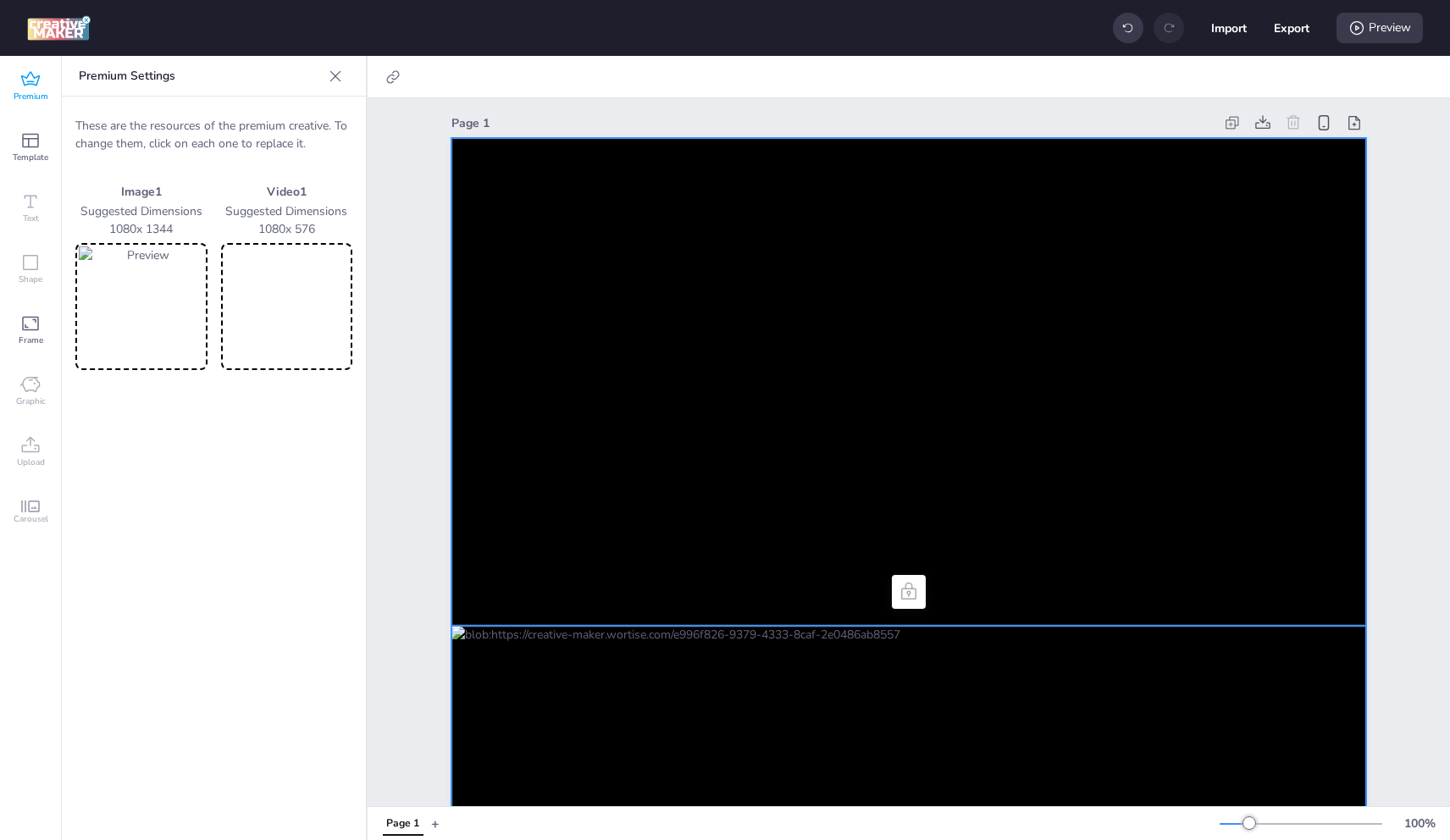
scroll to position [0, 0]
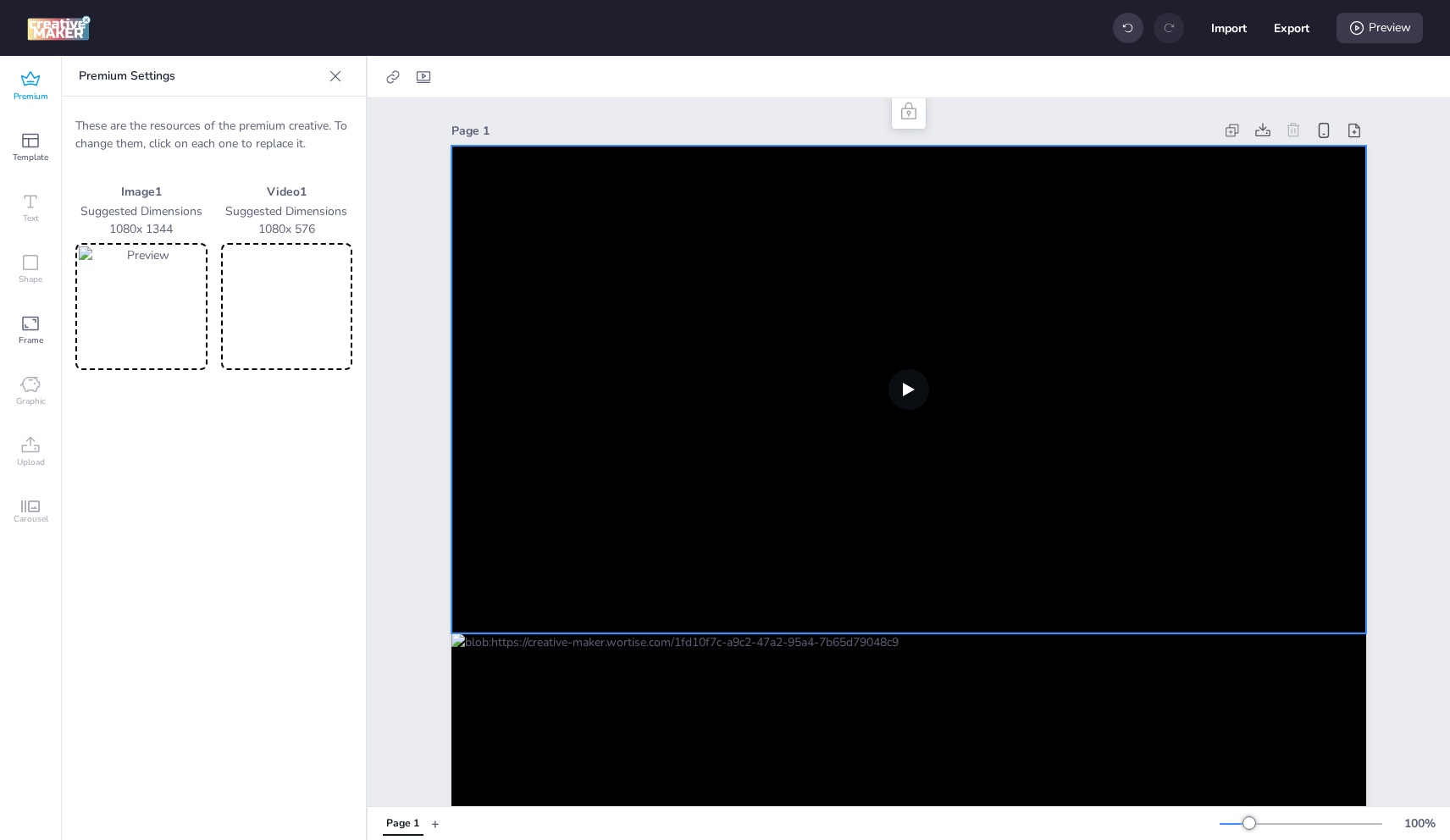
click at [299, 286] on video at bounding box center [287, 306] width 125 height 120
click at [425, 77] on icon at bounding box center [424, 77] width 14 height 12
select select "contain"
click at [1297, 32] on button "Export" at bounding box center [1292, 28] width 35 height 35
select select "html"
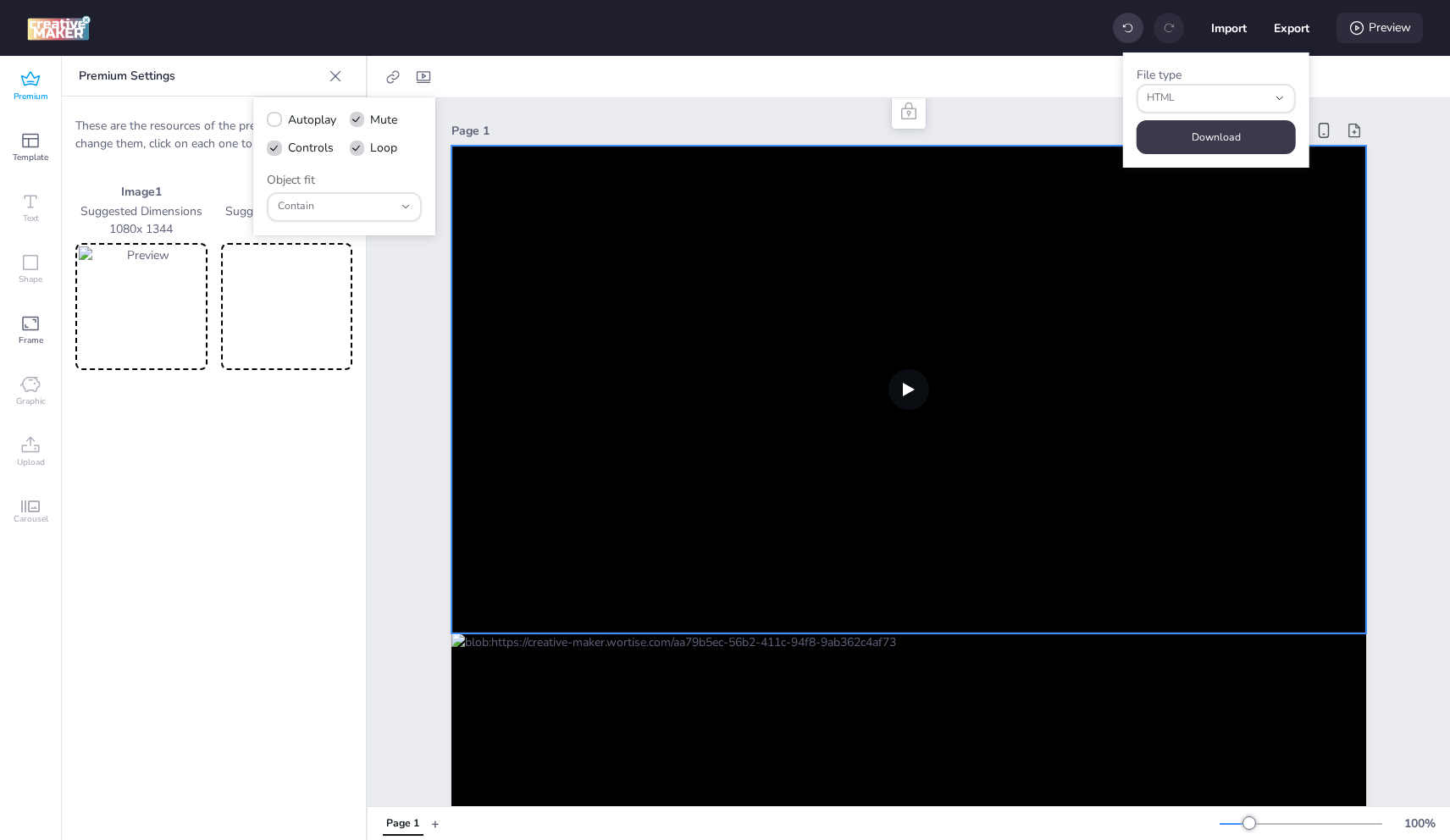
click at [1384, 29] on div "Preview" at bounding box center [1379, 27] width 86 height 30
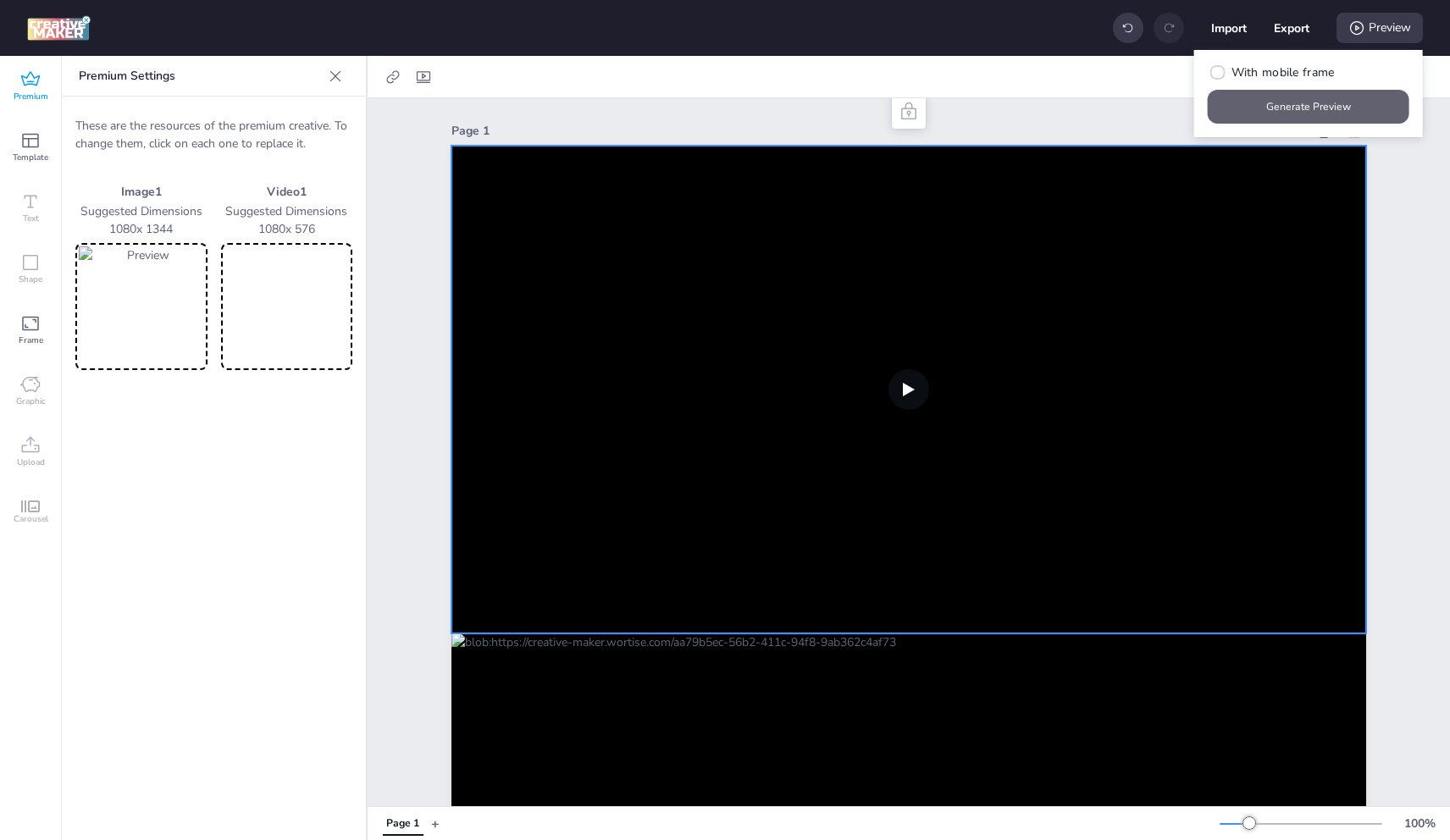
click at [1319, 100] on button "Generate Preview" at bounding box center [1308, 107] width 202 height 34
